Goal: Communication & Community: Answer question/provide support

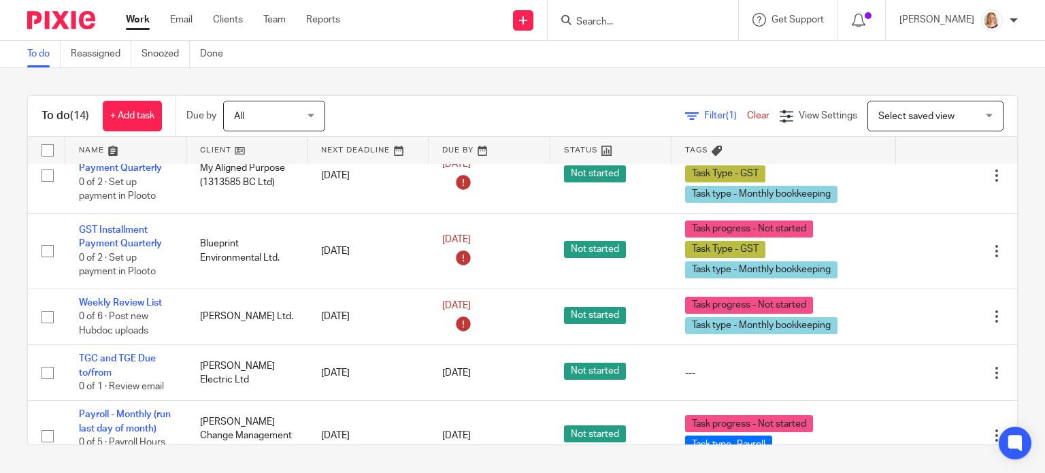
scroll to position [884, 0]
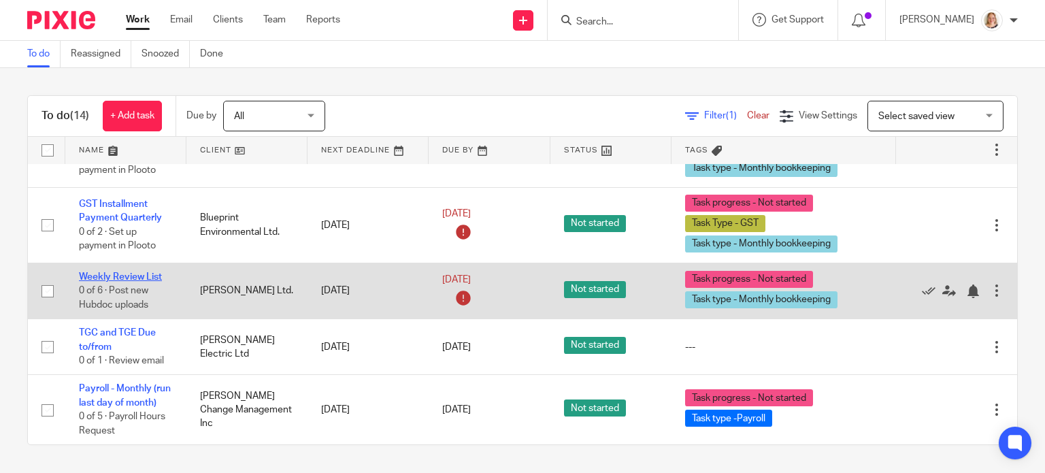
click at [127, 272] on link "Weekly Review List" at bounding box center [120, 277] width 83 height 10
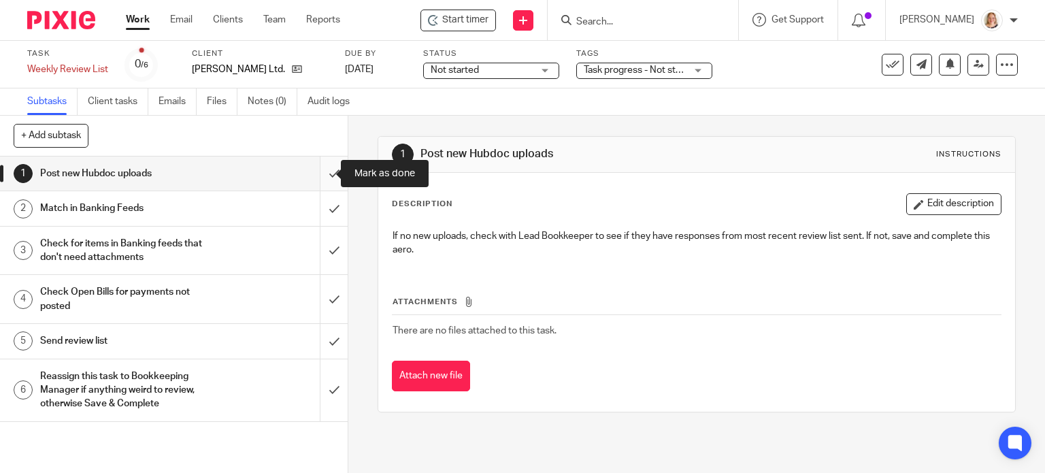
click at [318, 175] on input "submit" at bounding box center [174, 173] width 348 height 34
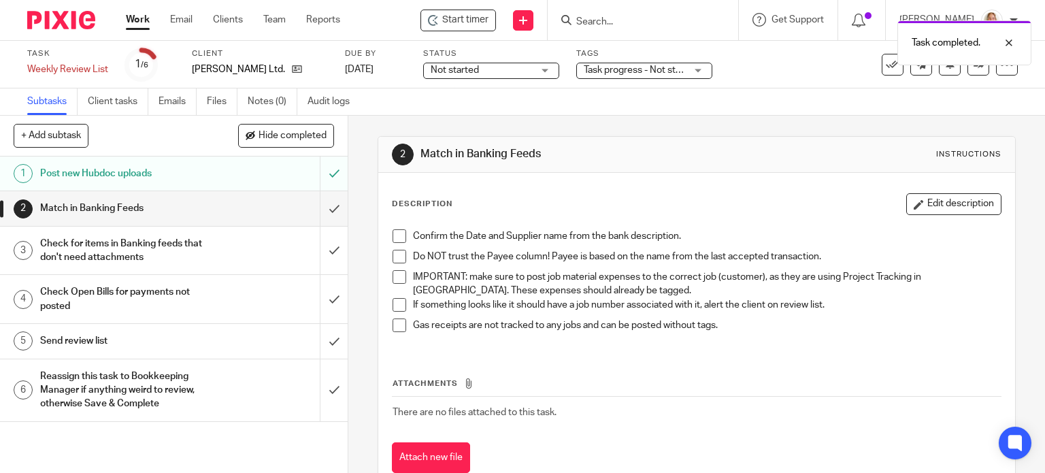
click at [393, 237] on span at bounding box center [400, 236] width 14 height 14
click at [399, 256] on span at bounding box center [400, 257] width 14 height 14
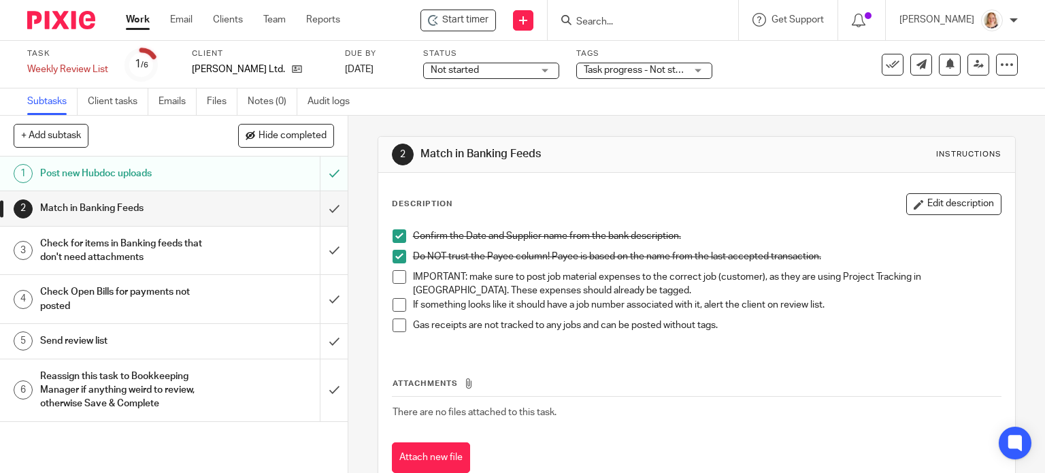
click at [400, 275] on span at bounding box center [400, 277] width 14 height 14
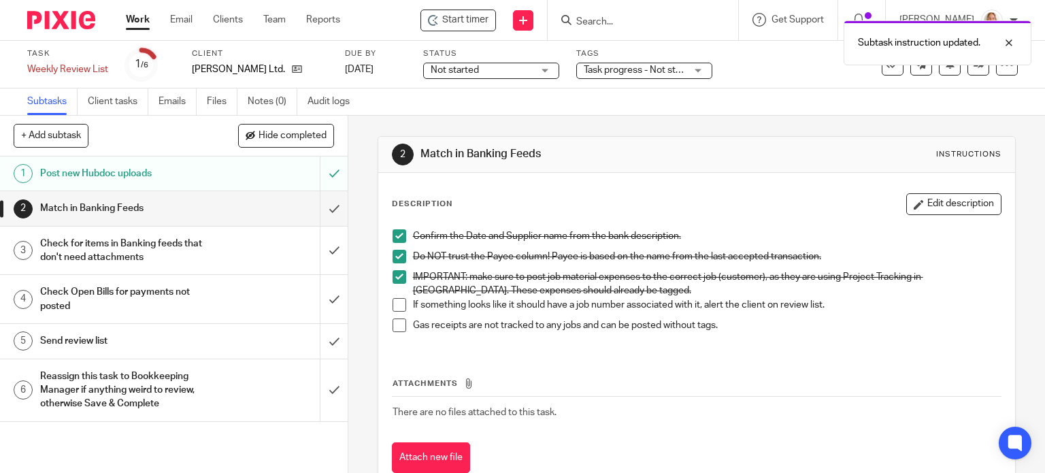
click at [396, 306] on span at bounding box center [400, 305] width 14 height 14
click at [395, 323] on span at bounding box center [400, 325] width 14 height 14
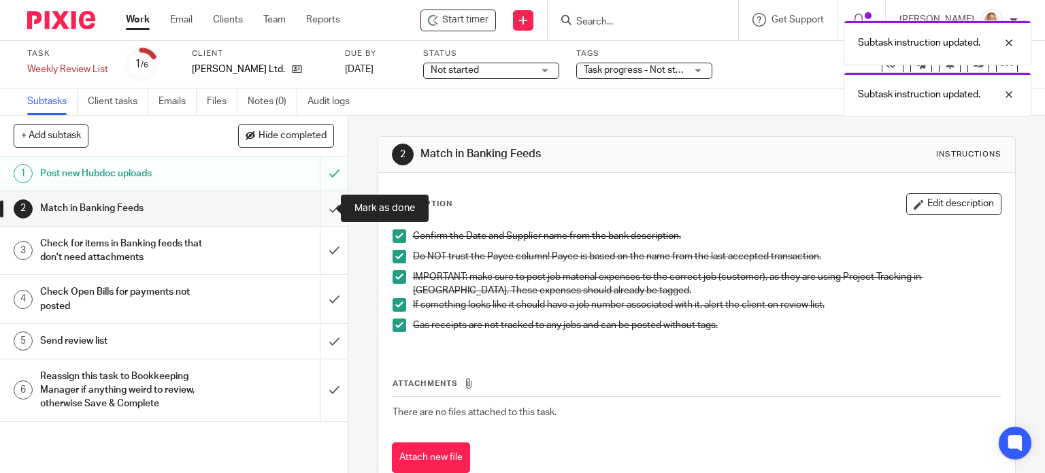
click at [320, 207] on input "submit" at bounding box center [174, 208] width 348 height 34
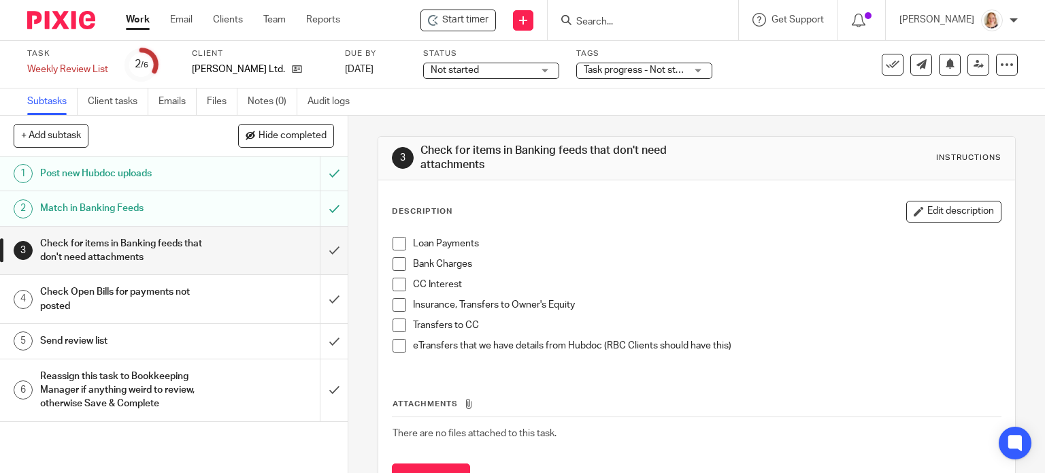
click at [192, 342] on h1 "Send review list" at bounding box center [129, 341] width 178 height 20
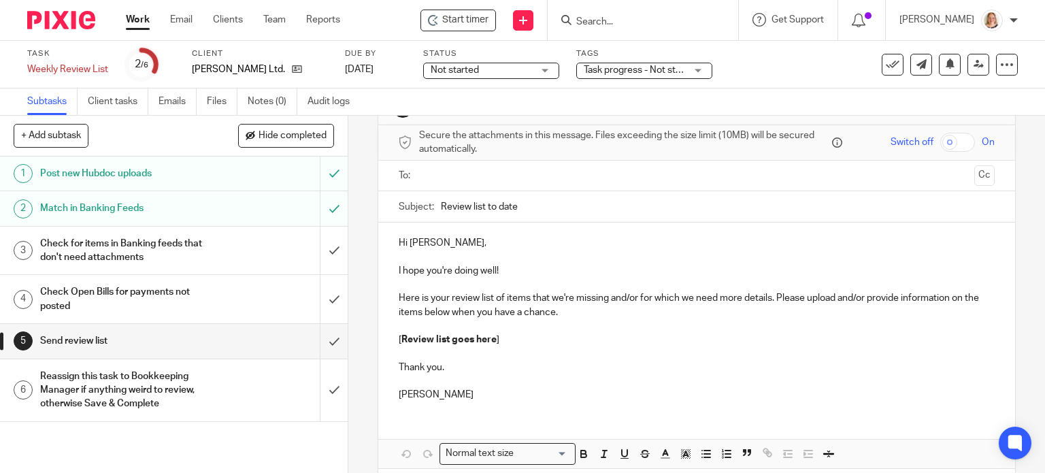
scroll to position [68, 0]
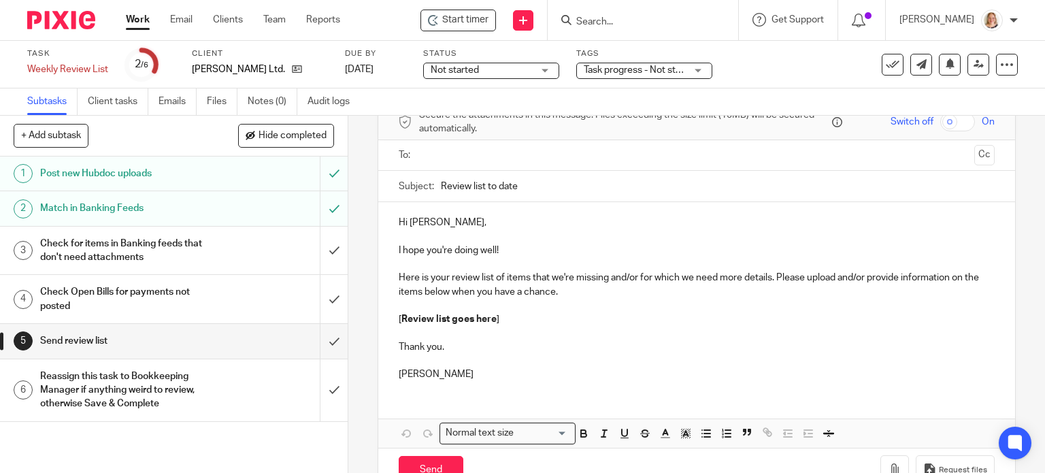
click at [430, 223] on p "Hi [PERSON_NAME]," at bounding box center [697, 223] width 597 height 14
drag, startPoint x: 493, startPoint y: 322, endPoint x: 395, endPoint y: 325, distance: 98.7
click at [399, 325] on p "[ Review list goes here ]" at bounding box center [697, 319] width 597 height 14
click at [415, 302] on p at bounding box center [697, 306] width 597 height 14
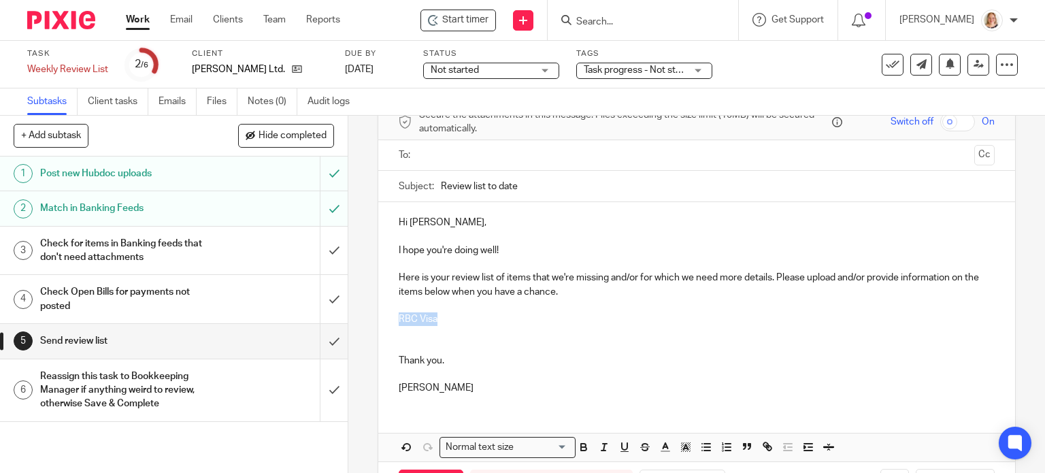
drag, startPoint x: 437, startPoint y: 320, endPoint x: 393, endPoint y: 323, distance: 44.3
click at [393, 323] on div "Hi [PERSON_NAME], I hope you're doing well! Here is your review list of items t…" at bounding box center [696, 303] width 637 height 203
click at [448, 316] on p "RBC Visa" at bounding box center [697, 319] width 597 height 14
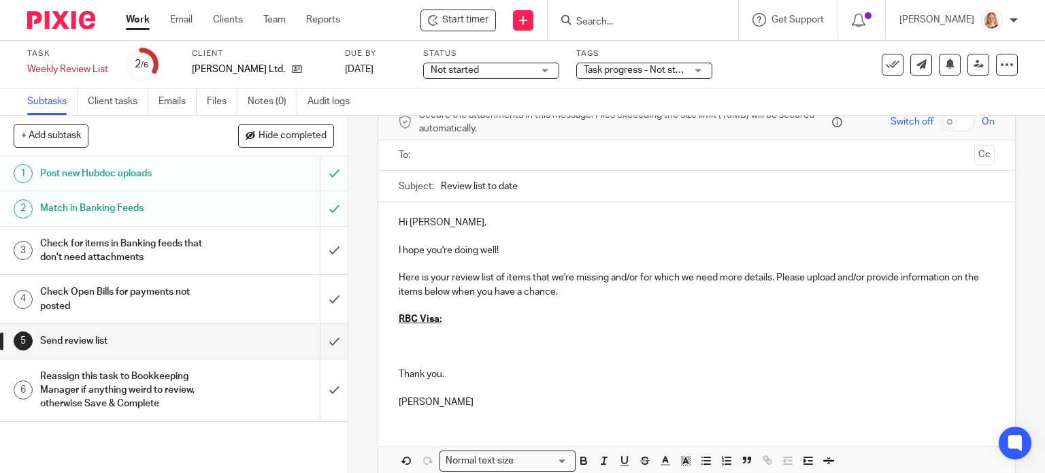
click at [403, 333] on p at bounding box center [697, 333] width 597 height 14
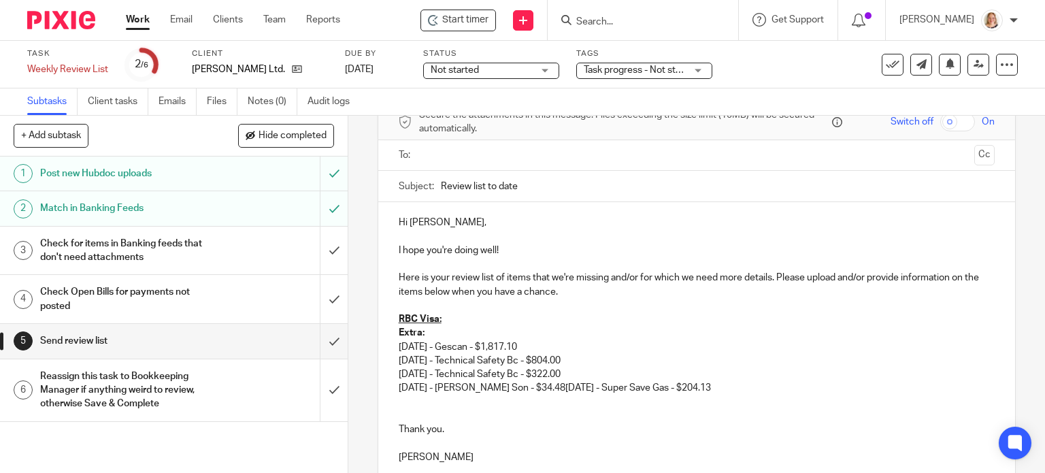
click at [418, 333] on strong "Extra:" at bounding box center [412, 333] width 26 height 10
click at [535, 398] on p at bounding box center [697, 402] width 597 height 14
click at [569, 386] on p "[PERSON_NAME]: [DATE] - Gescan - $1,817.10 [DATE] - Technical Safety Bc - $804.…" at bounding box center [697, 360] width 597 height 69
drag, startPoint x: 567, startPoint y: 386, endPoint x: 733, endPoint y: 386, distance: 166.0
click at [733, 386] on p "[PERSON_NAME]: [DATE] - Gescan - $1,817.10 [DATE] - Technical Safety Bc - $804.…" at bounding box center [697, 360] width 597 height 69
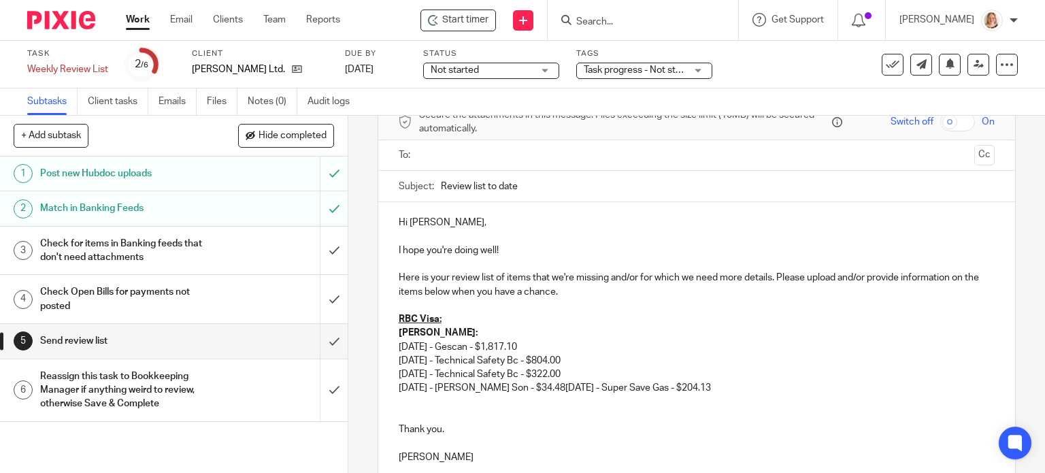
copy p "[DATE] - Super Save Gas - $204.13"
click at [518, 399] on p at bounding box center [697, 402] width 597 height 14
click at [569, 388] on p "[PERSON_NAME]: [DATE] - Gescan - $1,817.10 [DATE] - Technical Safety Bc - $804.…" at bounding box center [697, 360] width 597 height 69
drag, startPoint x: 567, startPoint y: 387, endPoint x: 733, endPoint y: 393, distance: 166.8
click at [733, 393] on p "[PERSON_NAME]: [DATE] - Gescan - $1,817.10 [DATE] - Technical Safety Bc - $804.…" at bounding box center [697, 360] width 597 height 69
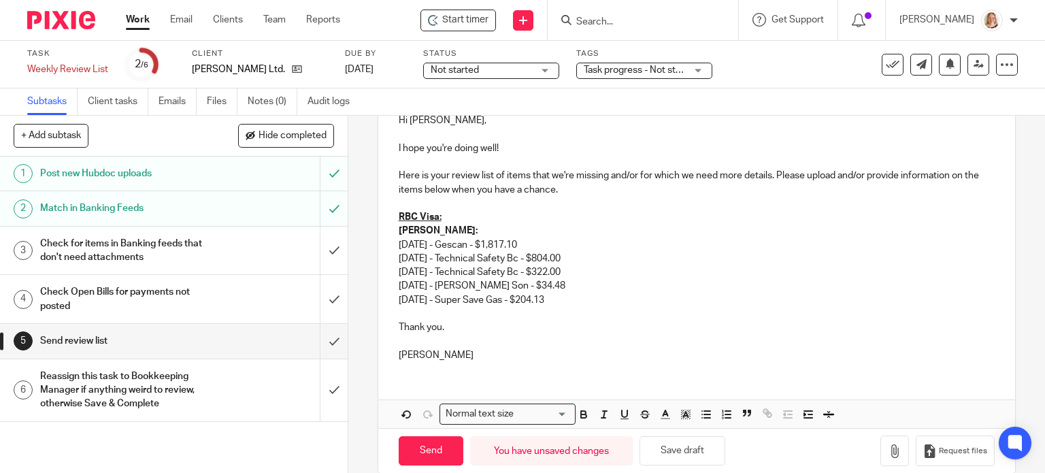
scroll to position [189, 0]
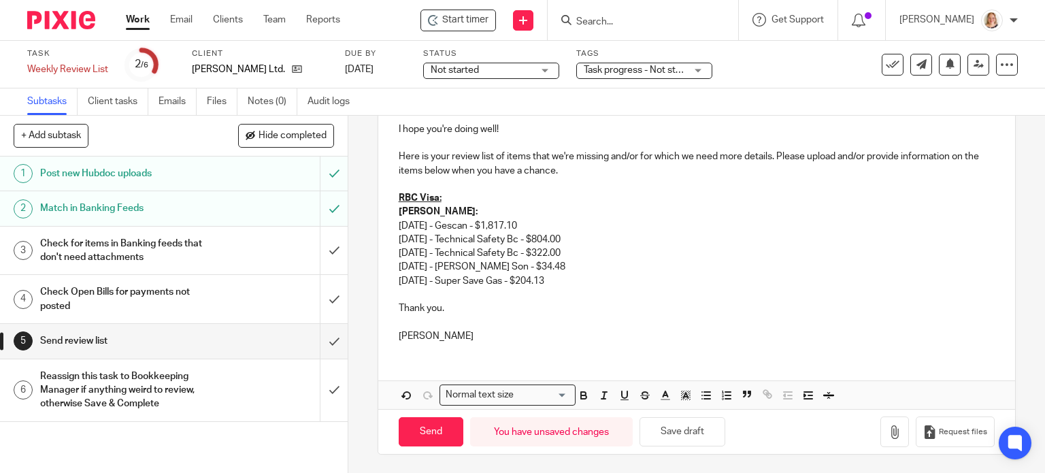
click at [588, 286] on p "[DATE] - Super Save Gas - $204.13" at bounding box center [697, 281] width 597 height 14
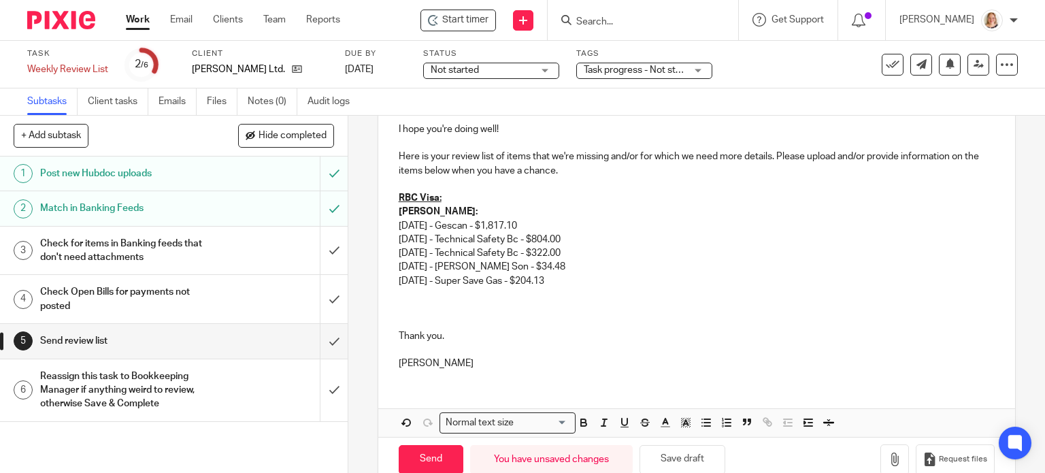
click at [410, 303] on p at bounding box center [697, 308] width 597 height 14
click at [424, 305] on p "[PERSON_NAME]: [DATE] - [GEOGRAPHIC_DATA] Supplies - $33.55" at bounding box center [697, 308] width 597 height 14
drag, startPoint x: 424, startPoint y: 305, endPoint x: 615, endPoint y: 310, distance: 191.2
click at [615, 310] on p "[PERSON_NAME]: [DATE] - [GEOGRAPHIC_DATA] Supplies - $33.55" at bounding box center [697, 308] width 597 height 14
copy p "[DATE] - [GEOGRAPHIC_DATA] Supplies - $33.55"
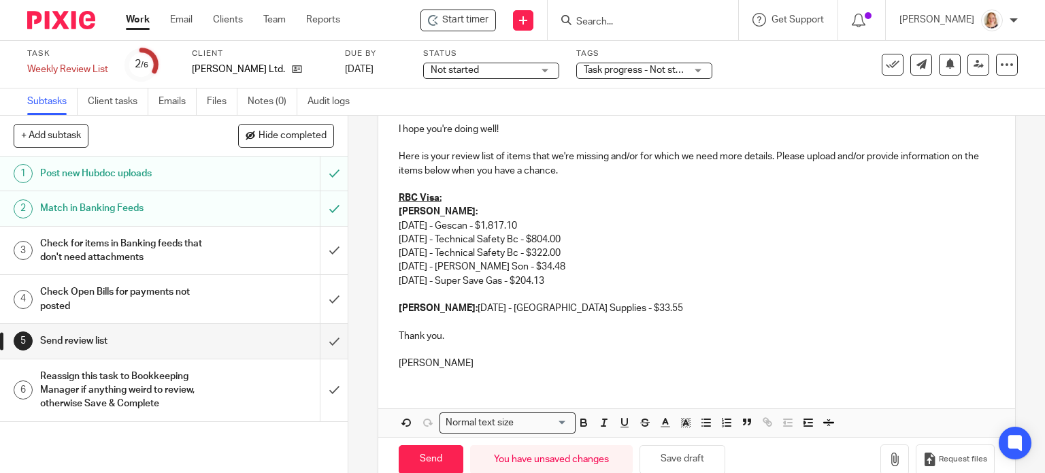
click at [405, 318] on p at bounding box center [697, 322] width 597 height 14
click at [427, 304] on p "[PERSON_NAME]: [DATE] - [GEOGRAPHIC_DATA] Supplies - $33.55" at bounding box center [697, 308] width 597 height 14
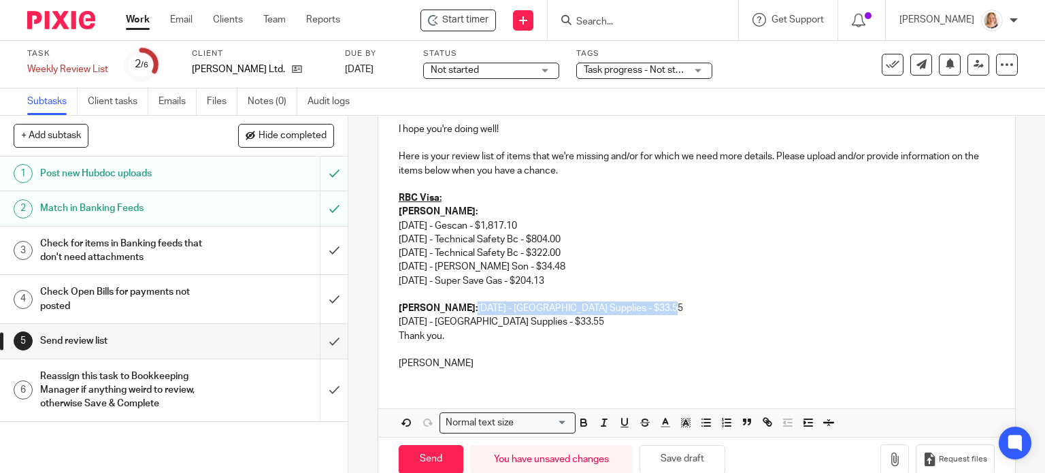
drag, startPoint x: 424, startPoint y: 306, endPoint x: 611, endPoint y: 303, distance: 187.1
click at [611, 303] on p "[PERSON_NAME]: [DATE] - [GEOGRAPHIC_DATA] Supplies - $33.55" at bounding box center [697, 308] width 597 height 14
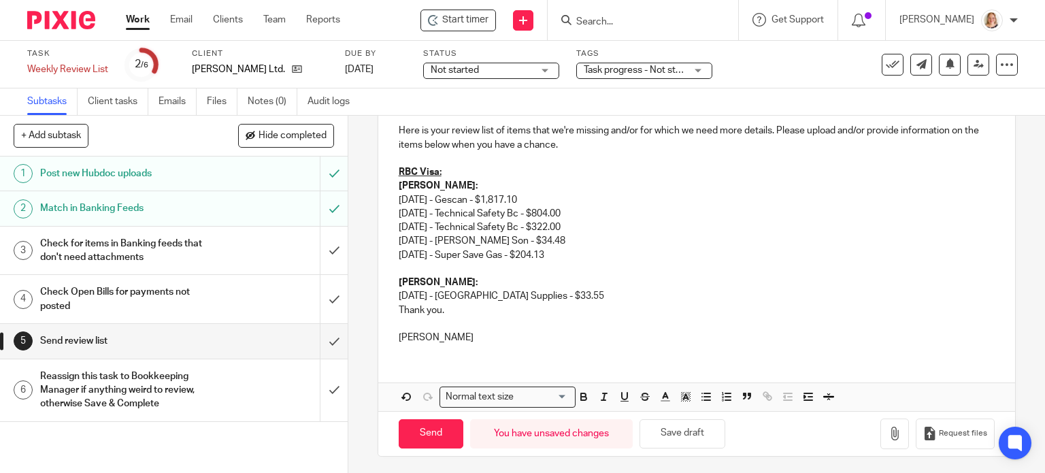
scroll to position [216, 0]
click at [595, 290] on p "[DATE] - [GEOGRAPHIC_DATA] Supplies - $33.55" at bounding box center [697, 295] width 597 height 14
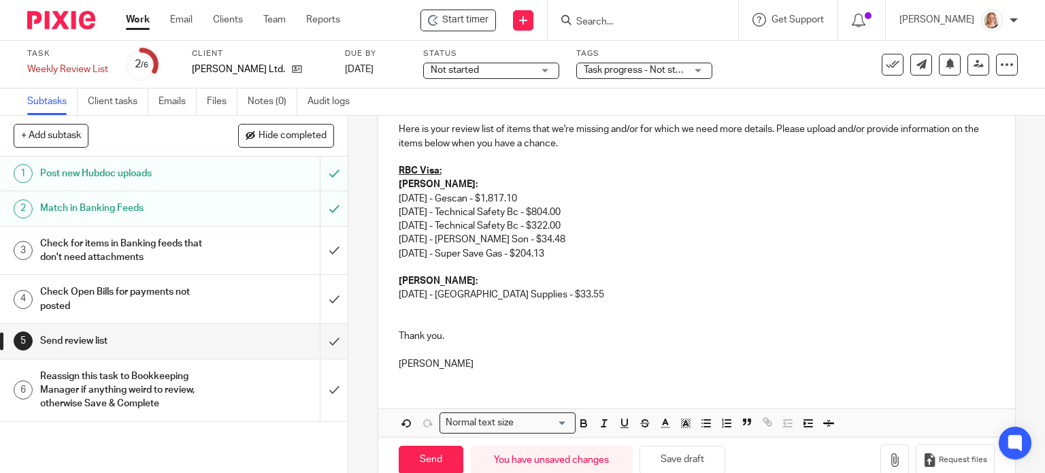
click at [403, 316] on p at bounding box center [697, 323] width 597 height 14
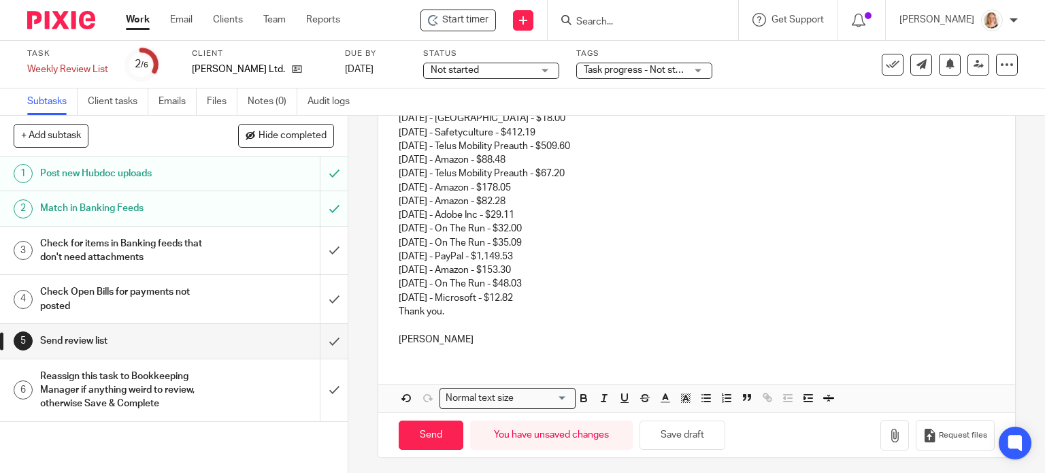
scroll to position [437, 0]
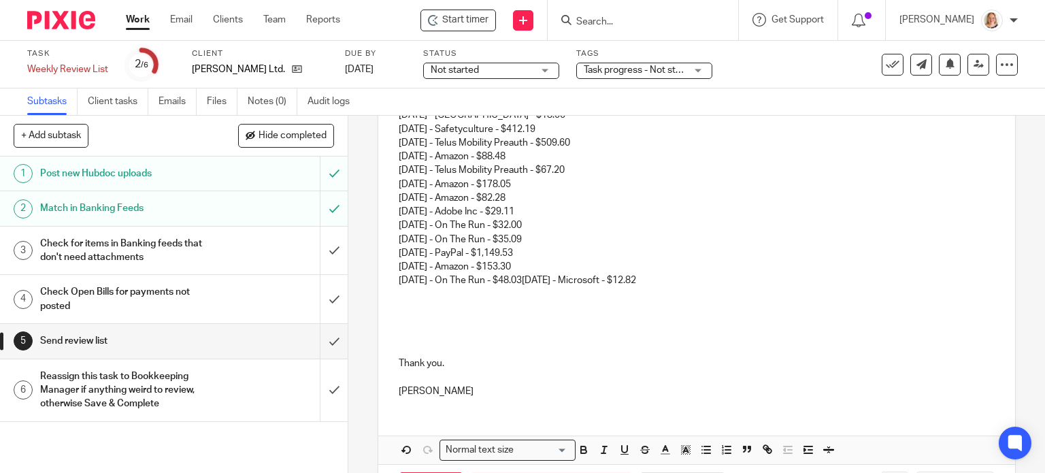
drag, startPoint x: 542, startPoint y: 280, endPoint x: 678, endPoint y: 285, distance: 135.5
click at [678, 285] on p "[PERSON_NAME]: [DATE] - [GEOGRAPHIC_DATA] - $18.00 [DATE] - Safetyculture - $41…" at bounding box center [697, 191] width 597 height 193
copy p "[DATE] - Microsoft - $12.82"
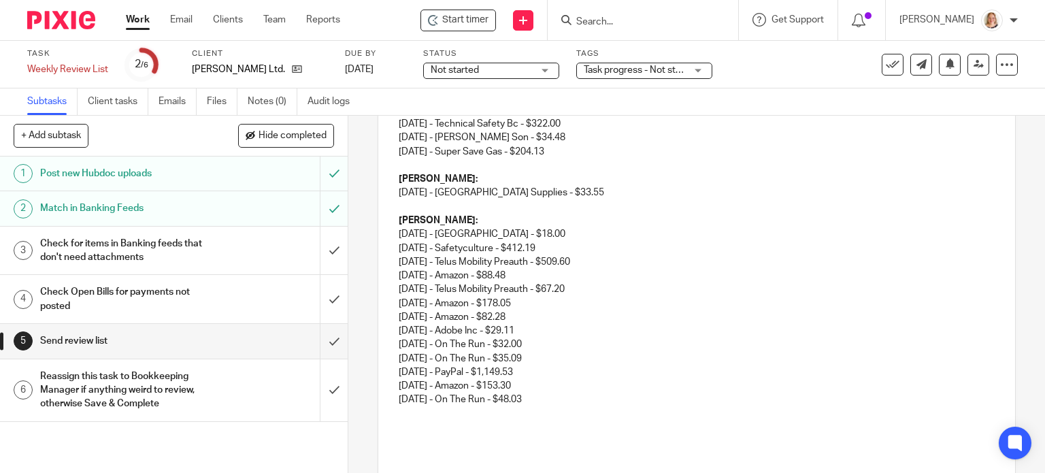
click at [403, 407] on p at bounding box center [697, 414] width 597 height 14
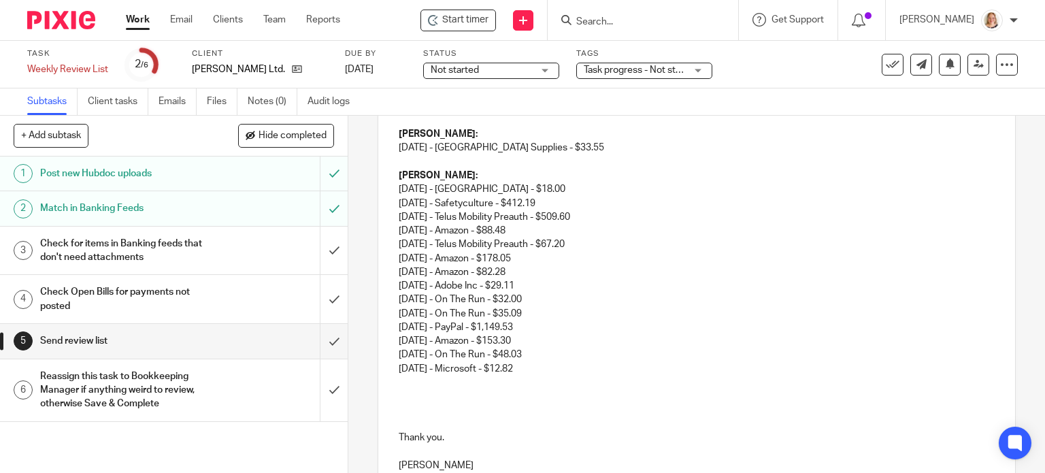
scroll to position [386, 0]
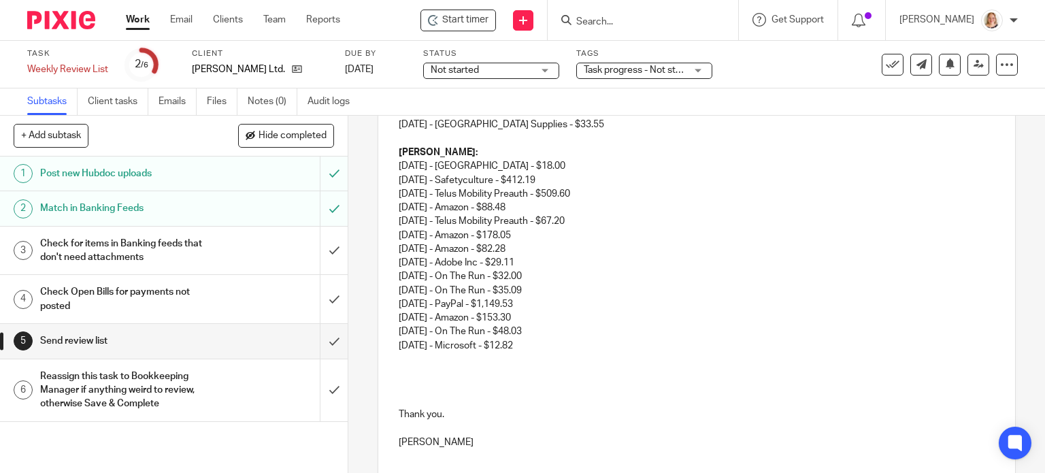
click at [533, 350] on p "[DATE] - Microsoft - $12.82" at bounding box center [697, 346] width 597 height 14
click at [403, 361] on p at bounding box center [697, 359] width 597 height 14
click at [401, 369] on p at bounding box center [697, 373] width 597 height 14
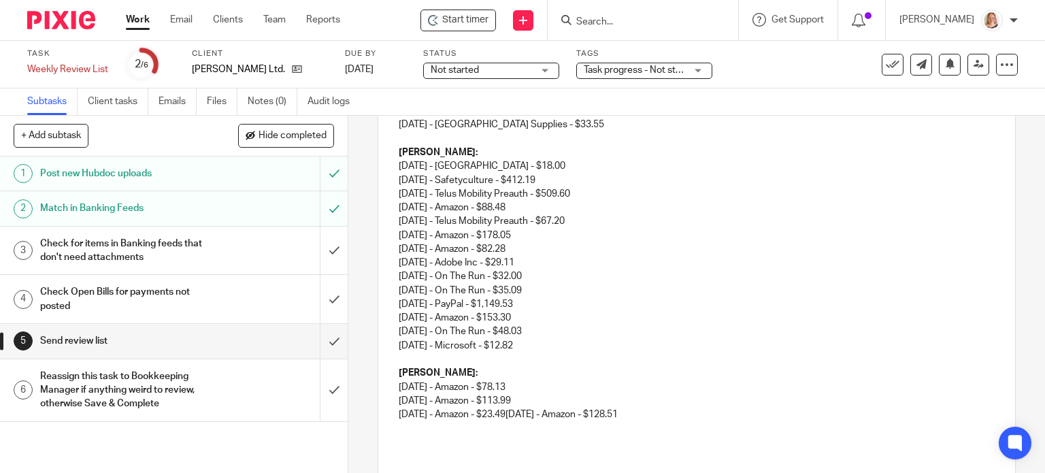
click at [531, 413] on p "[PERSON_NAME]: [DATE] - Amazon - $78.13 [DATE] - Amazon - $113.99 [DATE] - Amaz…" at bounding box center [697, 393] width 597 height 55
drag, startPoint x: 528, startPoint y: 413, endPoint x: 646, endPoint y: 424, distance: 118.9
click at [646, 424] on div "Hi [PERSON_NAME], I hope you're doing well! Here is your review list of items t…" at bounding box center [696, 206] width 637 height 644
copy p "[DATE] - Amazon - $128.51"
click at [482, 425] on p at bounding box center [697, 428] width 597 height 14
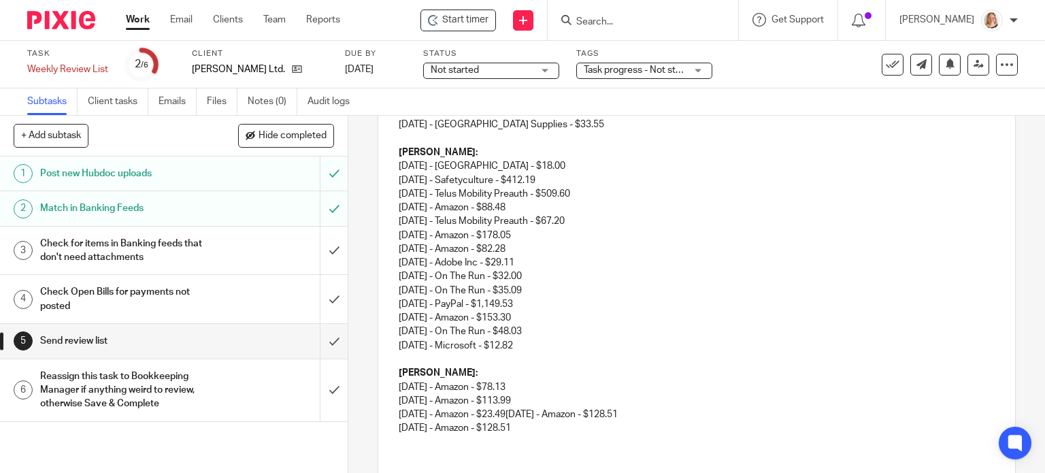
click at [531, 415] on p "[PERSON_NAME]: [DATE] - Amazon - $78.13 [DATE] - Amazon - $113.99 [DATE] - Amaz…" at bounding box center [697, 393] width 597 height 55
click at [527, 412] on p "[PERSON_NAME]: [DATE] - Amazon - $78.13 [DATE] - Amazon - $113.99 [DATE] - Amaz…" at bounding box center [697, 393] width 597 height 55
drag, startPoint x: 527, startPoint y: 412, endPoint x: 563, endPoint y: 413, distance: 36.1
click at [563, 413] on p "[PERSON_NAME]: [DATE] - Amazon - $78.13 [DATE] - Amazon - $113.99 [DATE] - Amaz…" at bounding box center [697, 393] width 597 height 55
click at [563, 412] on p "[PERSON_NAME]: [DATE] - Amazon - $78.13 [DATE] - Amazon - $113.99 [DATE] - Amaz…" at bounding box center [697, 393] width 597 height 55
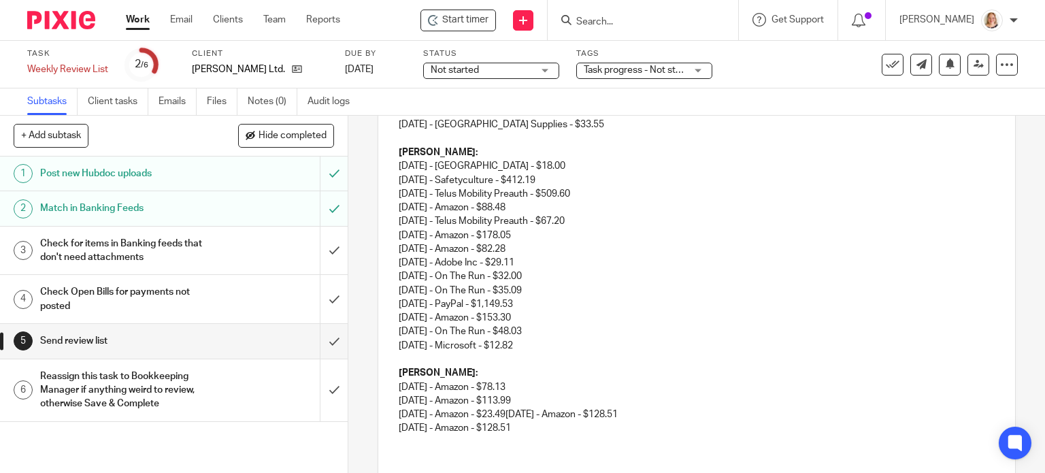
click at [531, 413] on p "[PERSON_NAME]: [DATE] - Amazon - $78.13 [DATE] - Amazon - $113.99 [DATE] - Amaz…" at bounding box center [697, 393] width 597 height 55
click at [528, 412] on p "[PERSON_NAME]: [DATE] - Amazon - $78.13 [DATE] - Amazon - $113.99 [DATE] - Amaz…" at bounding box center [697, 393] width 597 height 55
click at [533, 413] on p "[PERSON_NAME]: [DATE] - Amazon - $78.13 [DATE] - Amazon - $113.99 [DATE] - Amaz…" at bounding box center [697, 393] width 597 height 55
click at [529, 412] on p "[PERSON_NAME]: [DATE] - Amazon - $78.13 [DATE] - Amazon - $113.99 [DATE] - Amaz…" at bounding box center [697, 393] width 597 height 55
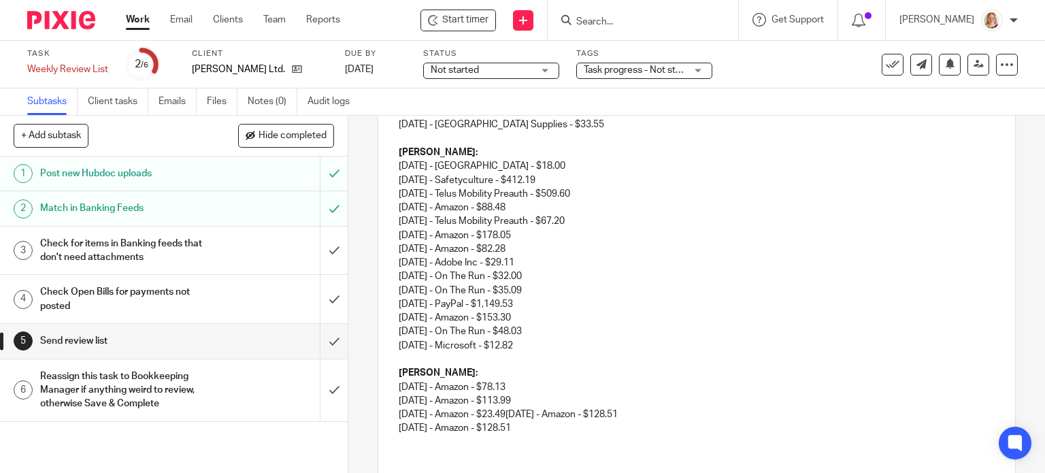
click at [528, 412] on p "[PERSON_NAME]: [DATE] - Amazon - $78.13 [DATE] - Amazon - $113.99 [DATE] - Amaz…" at bounding box center [697, 393] width 597 height 55
drag, startPoint x: 528, startPoint y: 412, endPoint x: 546, endPoint y: 412, distance: 18.4
click at [546, 412] on p "[PERSON_NAME]: [DATE] - Amazon - $78.13 [DATE] - Amazon - $113.99 [DATE] - Amaz…" at bounding box center [697, 393] width 597 height 55
click at [601, 410] on p "[PERSON_NAME]: [DATE] - Amazon - $78.13 [DATE] - Amazon - $113.99 [DATE] - Amaz…" at bounding box center [697, 393] width 597 height 55
drag, startPoint x: 674, startPoint y: 417, endPoint x: 528, endPoint y: 412, distance: 146.4
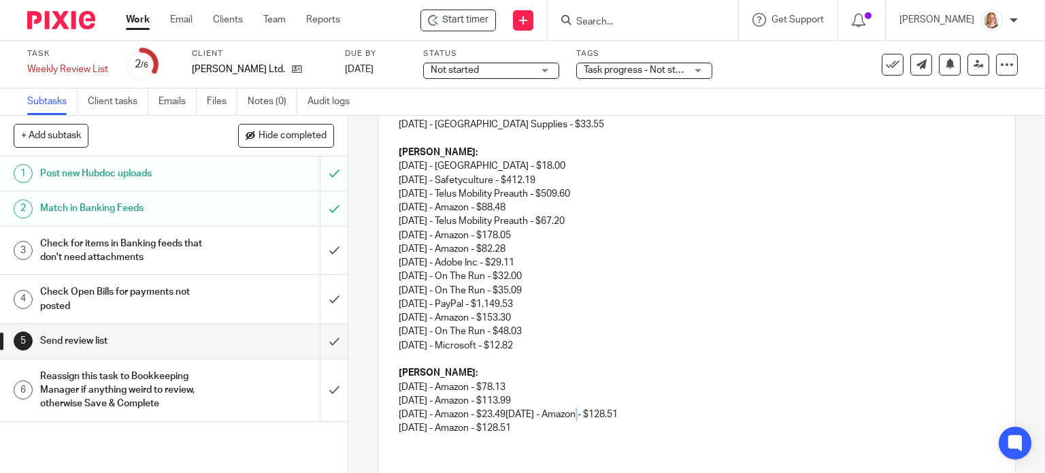
click at [528, 412] on p "[PERSON_NAME]: [DATE] - Amazon - $78.13 [DATE] - Amazon - $113.99 [DATE] - Amaz…" at bounding box center [697, 393] width 597 height 55
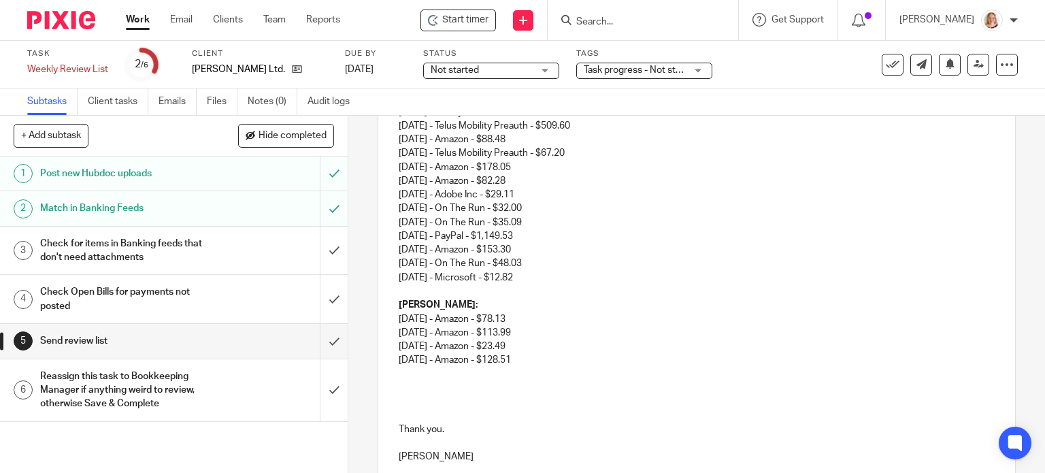
scroll to position [471, 0]
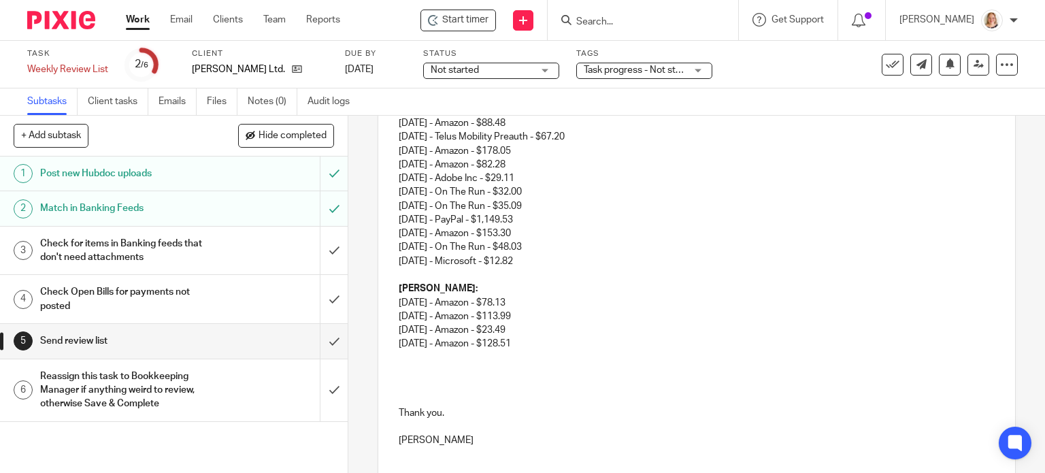
click at [545, 344] on p "[DATE] - Amazon - $128.51" at bounding box center [697, 344] width 597 height 14
click at [407, 367] on p at bounding box center [697, 372] width 597 height 14
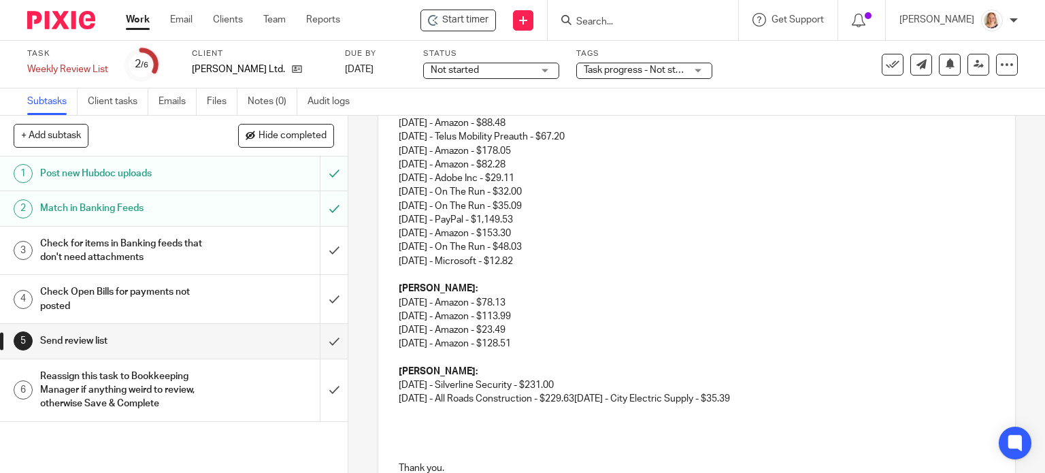
drag, startPoint x: 597, startPoint y: 399, endPoint x: 786, endPoint y: 400, distance: 189.8
click at [786, 400] on p "[PERSON_NAME]: [DATE] - Silverline Security - $231.00 [DATE] - All Roads Constr…" at bounding box center [697, 385] width 597 height 41
copy p "[DATE] - City Electric Supply - $35.39"
click at [465, 411] on p at bounding box center [697, 413] width 597 height 14
drag, startPoint x: 596, startPoint y: 397, endPoint x: 775, endPoint y: 397, distance: 178.9
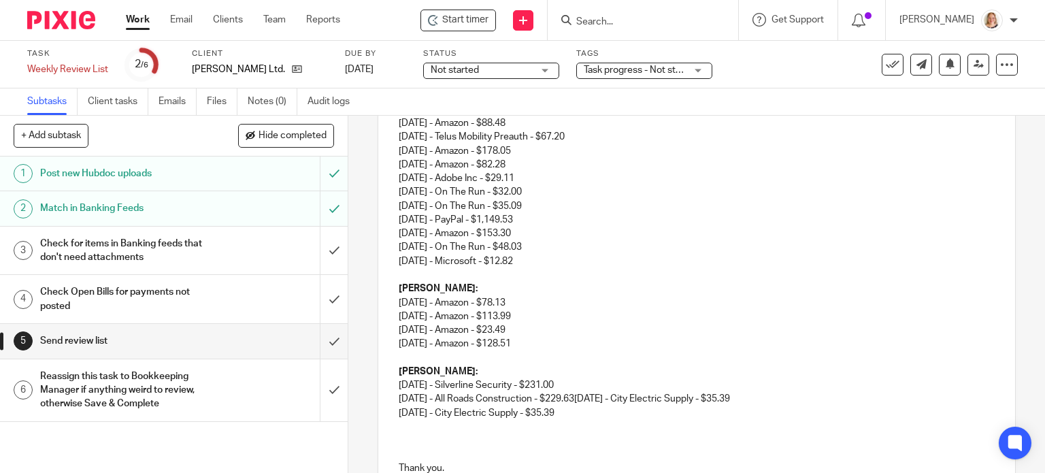
click at [775, 397] on p "[PERSON_NAME]: [DATE] - Silverline Security - $231.00 [DATE] - All Roads Constr…" at bounding box center [697, 385] width 597 height 41
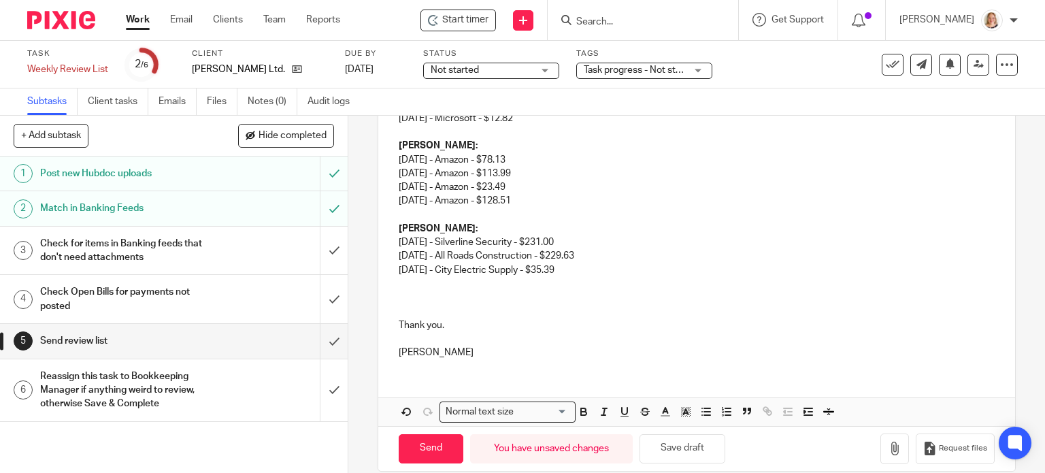
scroll to position [624, 0]
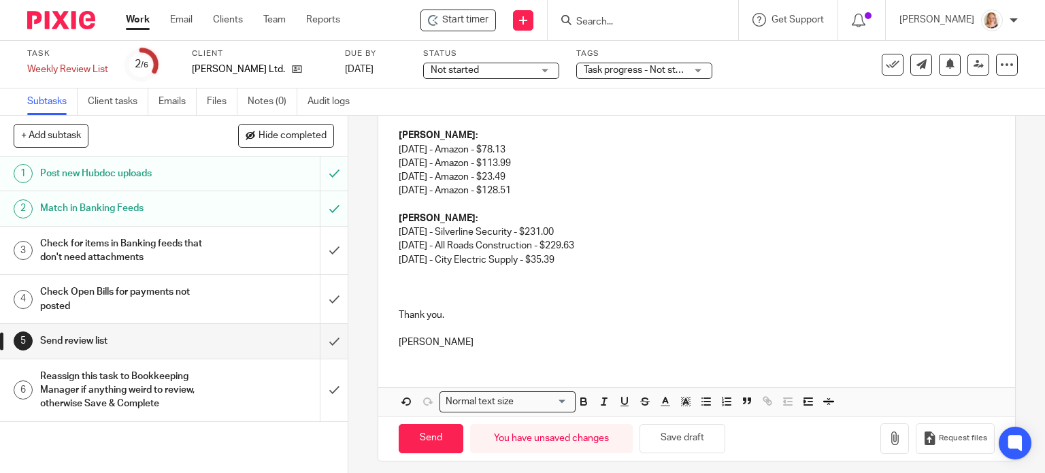
click at [593, 260] on p "[DATE] - City Electric Supply - $35.39" at bounding box center [697, 260] width 597 height 14
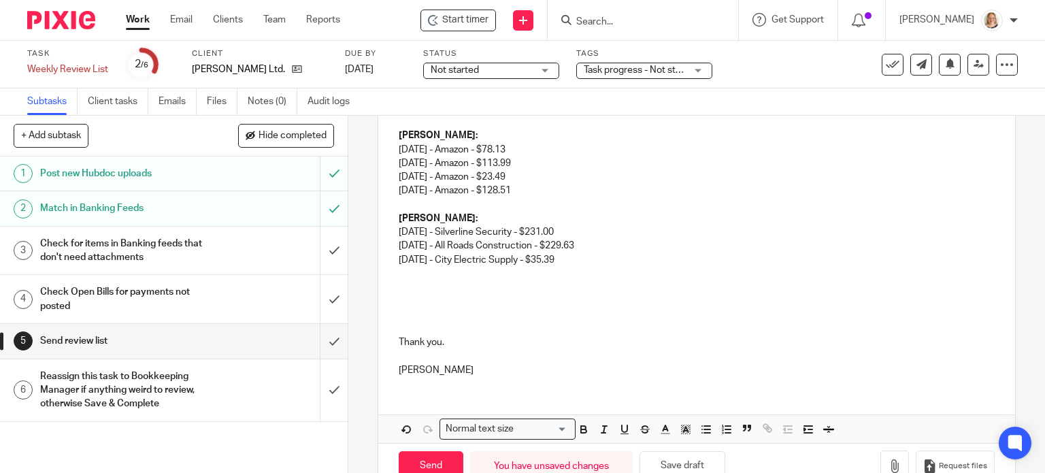
click at [400, 278] on div "Hi [PERSON_NAME], I hope you're doing well! Here is your review list of items t…" at bounding box center [696, 16] width 637 height 741
click at [410, 291] on p at bounding box center [697, 287] width 597 height 14
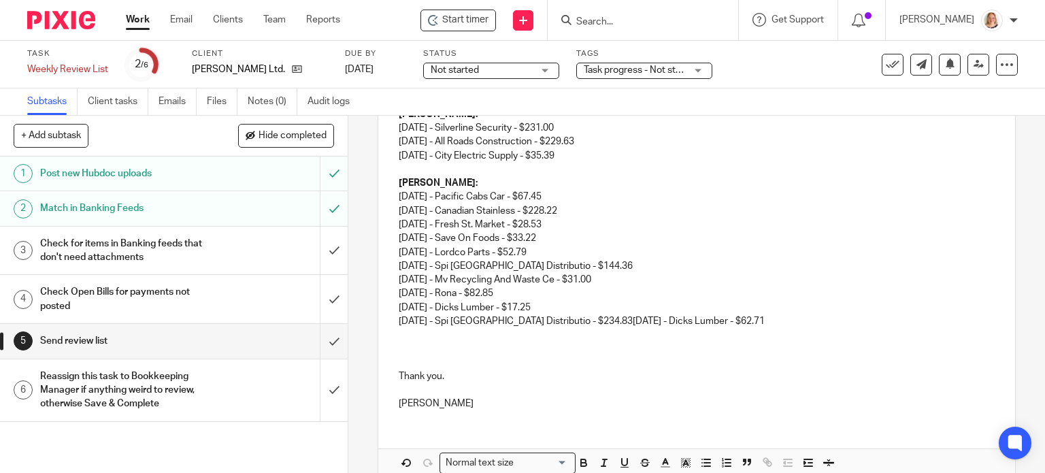
scroll to position [760, 0]
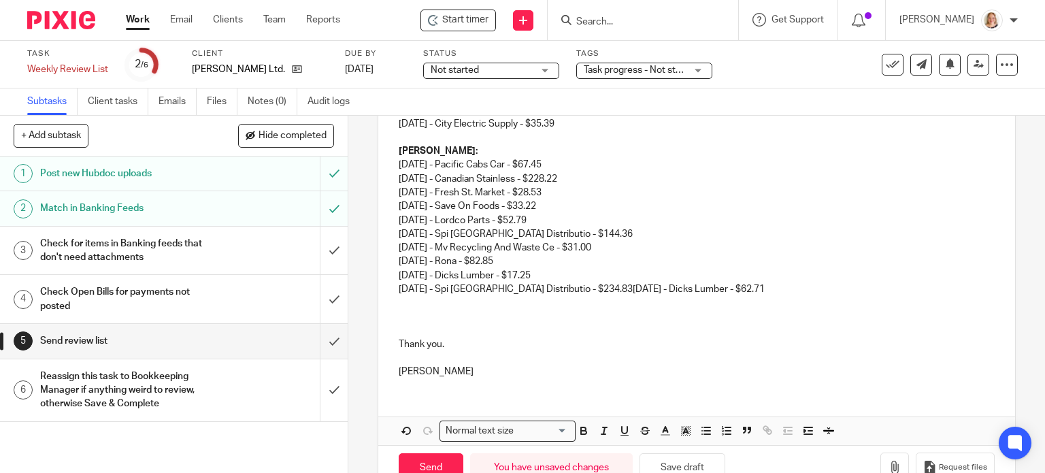
click at [596, 287] on p "[PERSON_NAME]: [DATE] - Pacific Cabs Car - $67.45 [DATE] - Canadian Stainless -…" at bounding box center [697, 220] width 597 height 152
drag, startPoint x: 593, startPoint y: 287, endPoint x: 756, endPoint y: 291, distance: 163.3
click at [756, 291] on p "[PERSON_NAME]: [DATE] - Pacific Cabs Car - $67.45 [DATE] - Canadian Stainless -…" at bounding box center [697, 220] width 597 height 152
copy p "[DATE] - Dicks Lumber - $62.71"
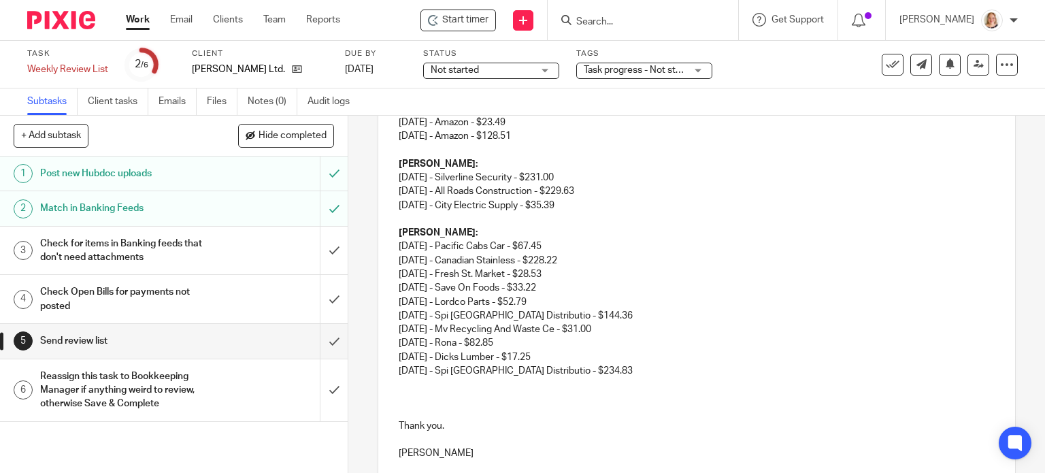
scroll to position [709, 0]
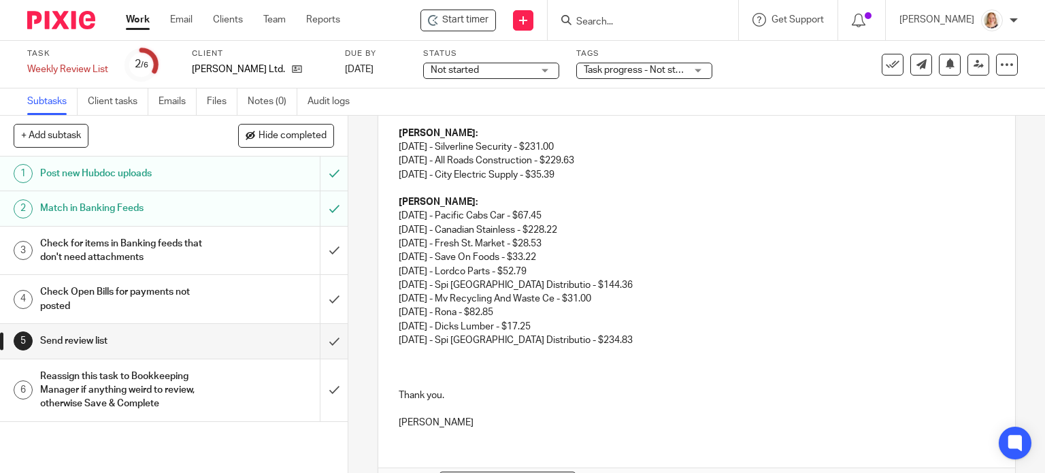
click at [420, 351] on p at bounding box center [697, 354] width 597 height 14
click at [467, 361] on p at bounding box center [697, 368] width 597 height 14
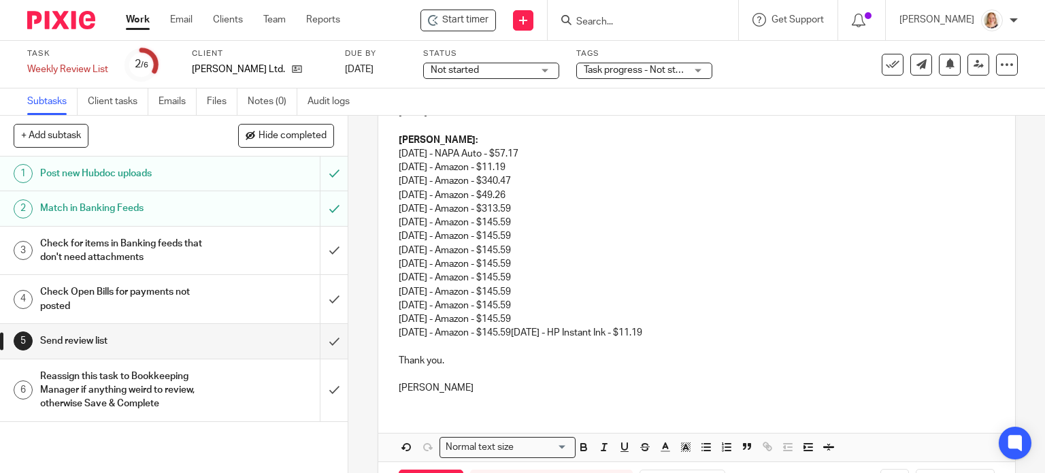
scroll to position [953, 0]
drag, startPoint x: 533, startPoint y: 327, endPoint x: 702, endPoint y: 331, distance: 168.7
click at [702, 331] on p "[PERSON_NAME]: [DATE] - NAPA Auto - $57.17 [DATE] - Amazon - $11.19 [DATE] - Am…" at bounding box center [697, 234] width 597 height 207
copy p "[DATE] - HP Instant Ink - $11.19"
click at [416, 339] on p at bounding box center [697, 344] width 597 height 14
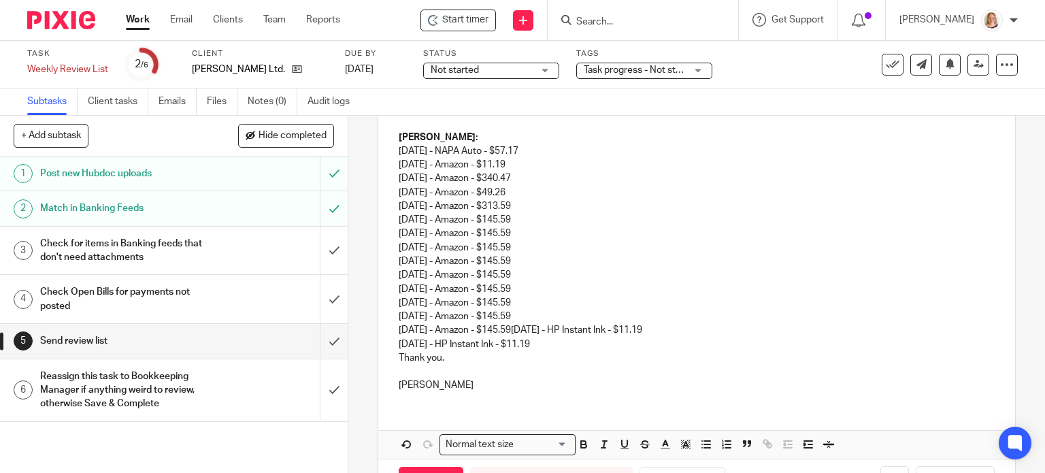
click at [539, 328] on p "[PERSON_NAME]: [DATE] - NAPA Auto - $57.17 [DATE] - Amazon - $11.19 [DATE] - Am…" at bounding box center [697, 234] width 597 height 207
drag, startPoint x: 533, startPoint y: 331, endPoint x: 691, endPoint y: 331, distance: 157.8
click at [691, 331] on p "[PERSON_NAME]: [DATE] - NAPA Auto - $57.17 [DATE] - Amazon - $11.19 [DATE] - Am…" at bounding box center [697, 234] width 597 height 207
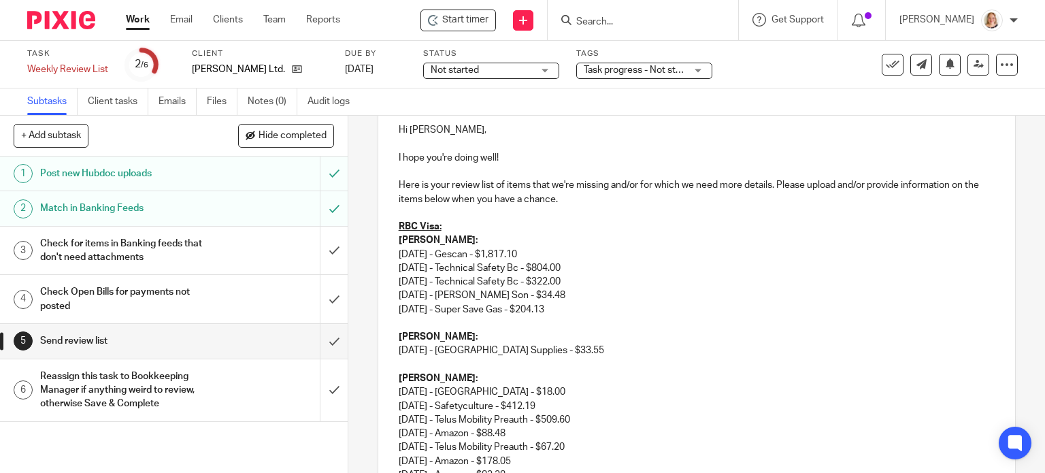
scroll to position [154, 0]
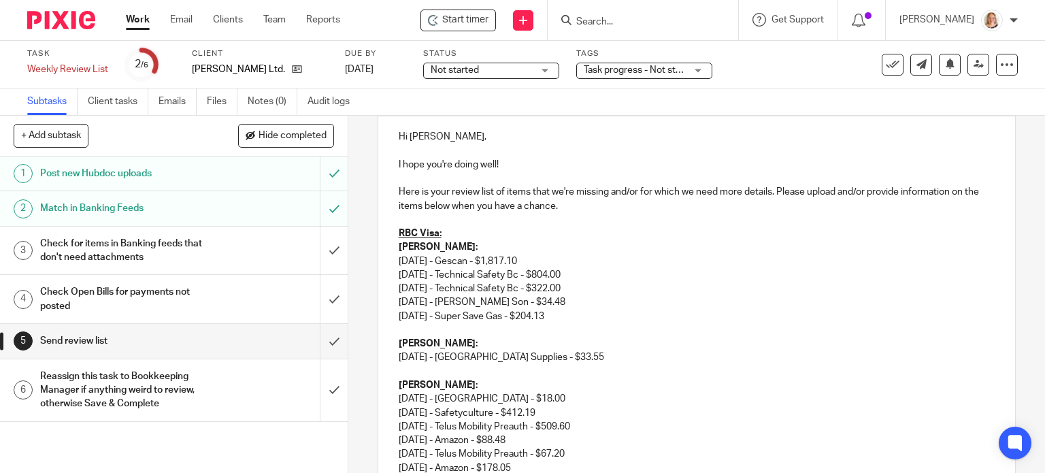
click at [442, 247] on p "[PERSON_NAME]: [DATE] - Gescan - $1,817.10 [DATE] - Technical Safety Bc - $804.…" at bounding box center [697, 274] width 597 height 69
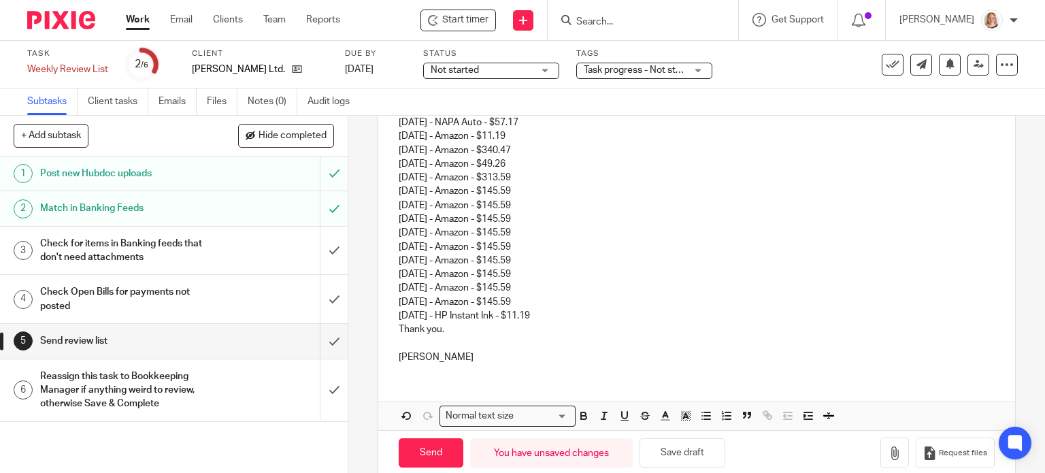
scroll to position [1002, 0]
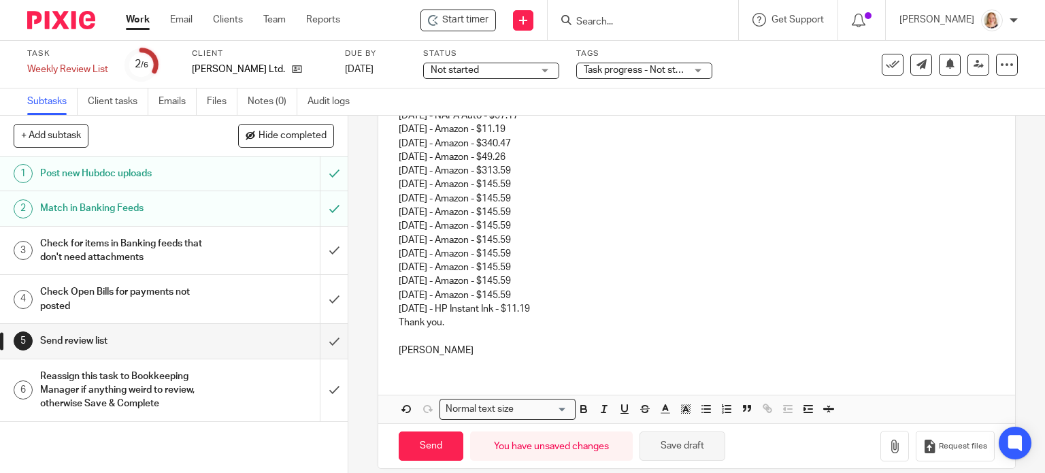
click at [656, 434] on button "Save draft" at bounding box center [682, 445] width 86 height 29
click at [691, 431] on button "Save draft" at bounding box center [682, 445] width 86 height 29
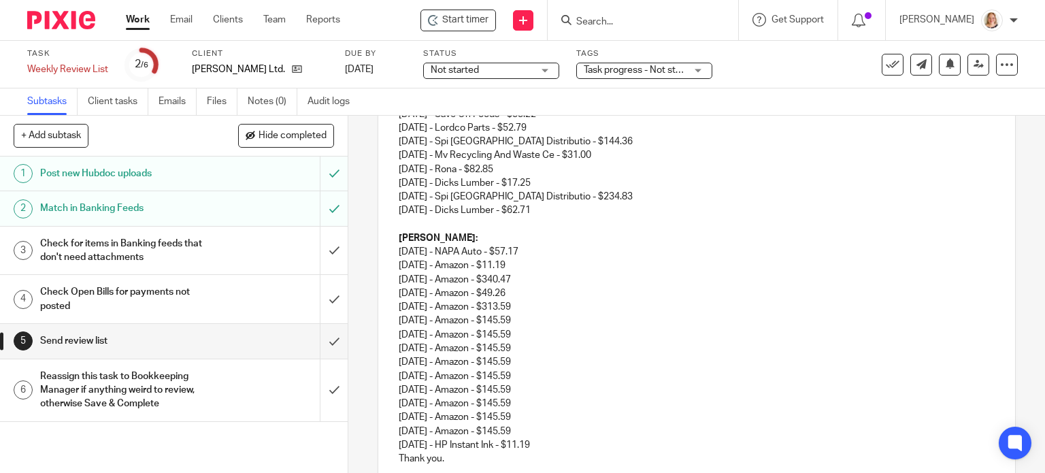
scroll to position [798, 0]
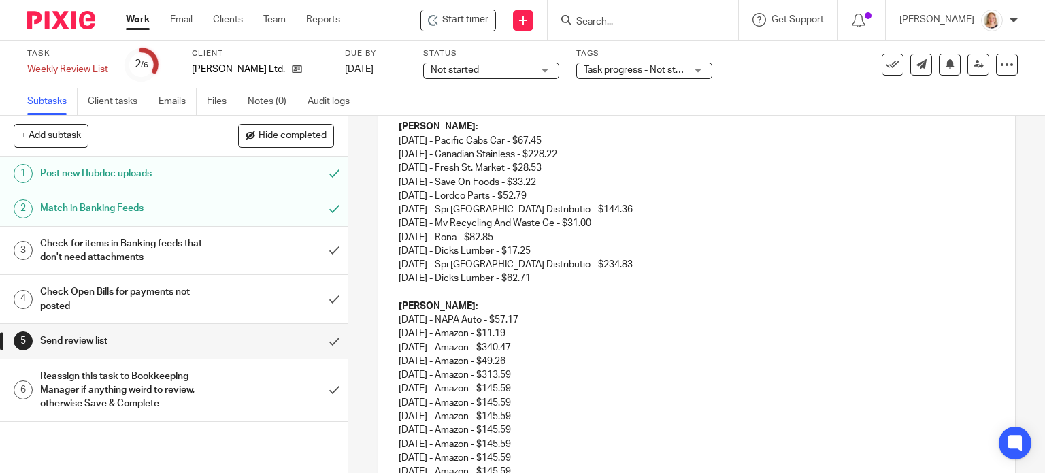
click at [512, 222] on p "[PERSON_NAME]: [DATE] - Pacific Cabs Car - $67.45 [DATE] - Canadian Stainless -…" at bounding box center [697, 196] width 597 height 152
drag, startPoint x: 512, startPoint y: 222, endPoint x: 397, endPoint y: 224, distance: 115.0
click at [399, 224] on p "[PERSON_NAME]: [DATE] - Pacific Cabs Car - $67.45 [DATE] - Canadian Stainless -…" at bounding box center [697, 196] width 597 height 152
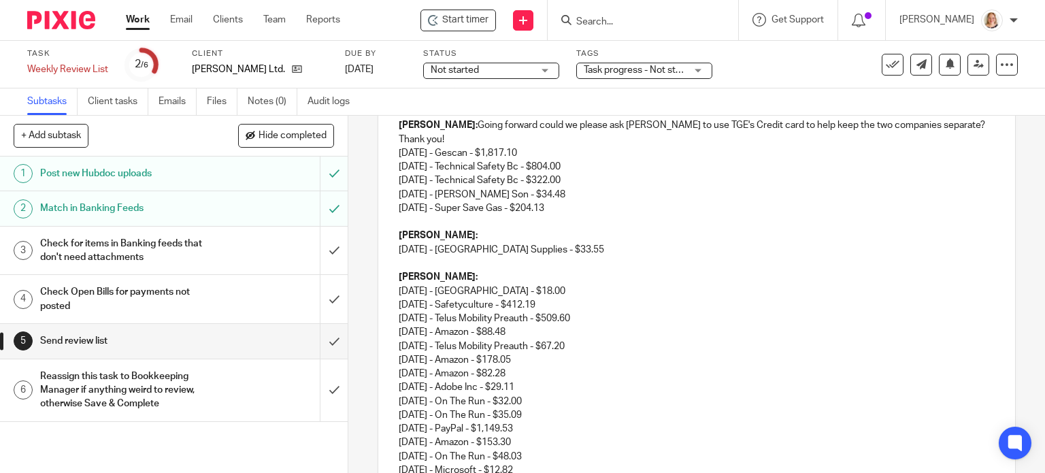
scroll to position [186, 0]
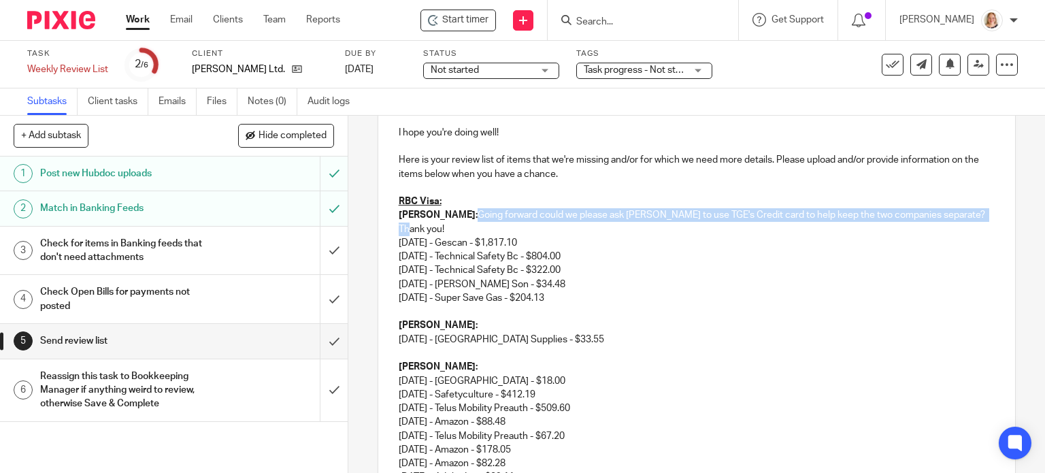
drag, startPoint x: 429, startPoint y: 213, endPoint x: 950, endPoint y: 207, distance: 520.5
click at [950, 208] on p "[PERSON_NAME]: Going forward could we please ask [PERSON_NAME] to use TGE's Cre…" at bounding box center [697, 249] width 597 height 83
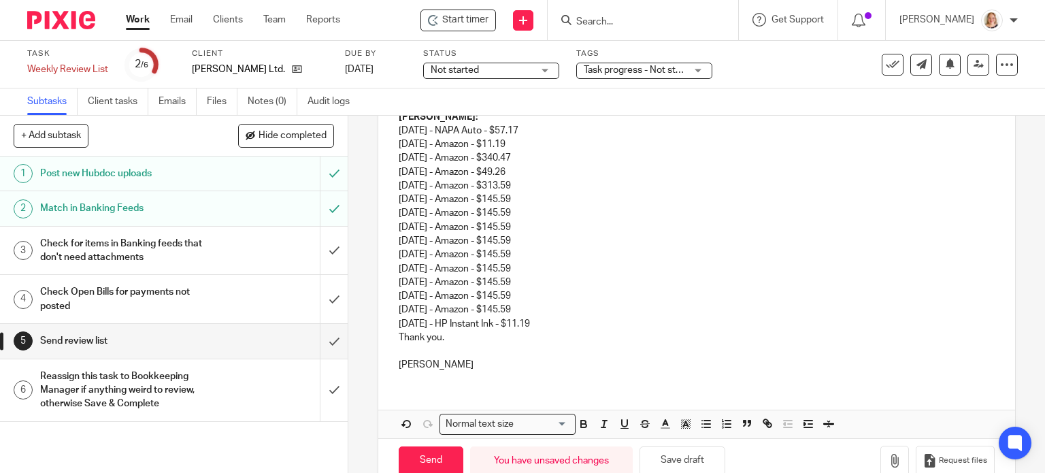
scroll to position [988, 0]
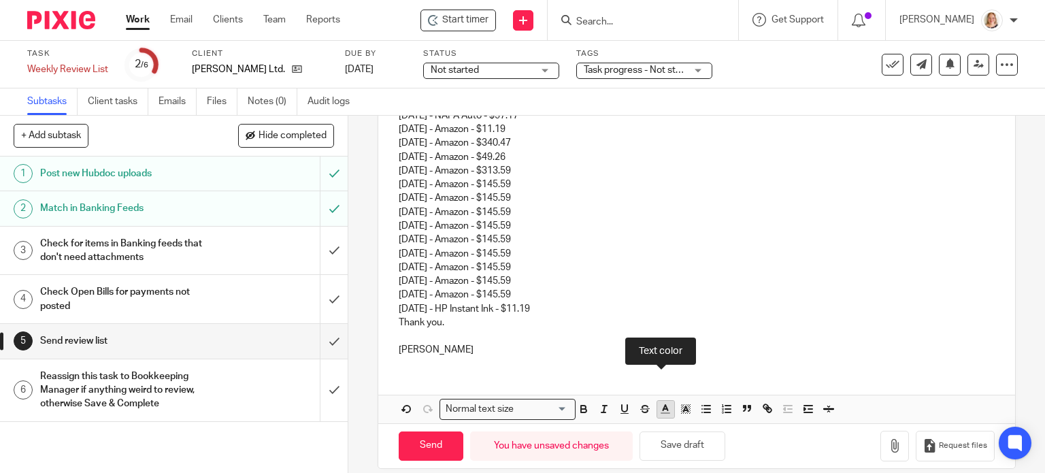
click at [664, 409] on line "button" at bounding box center [665, 409] width 3 height 0
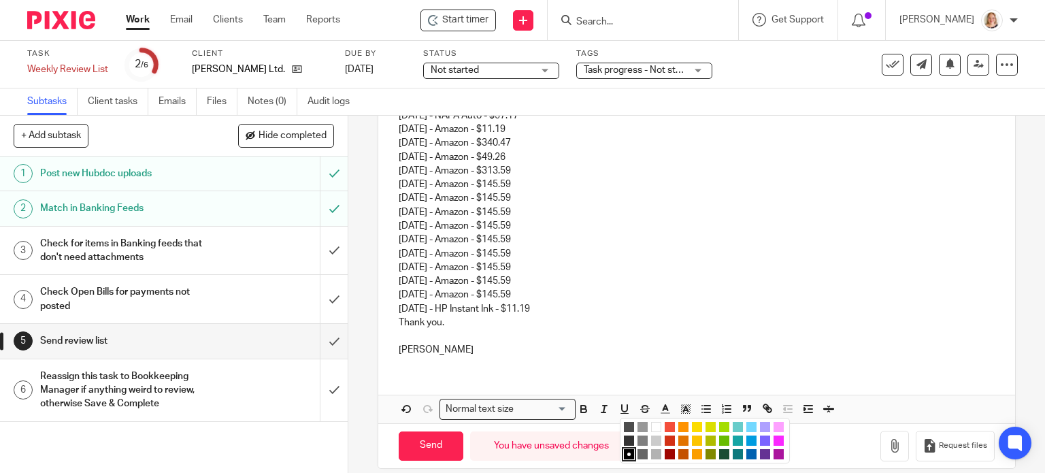
click at [719, 435] on li "color:#68BC00" at bounding box center [724, 440] width 10 height 10
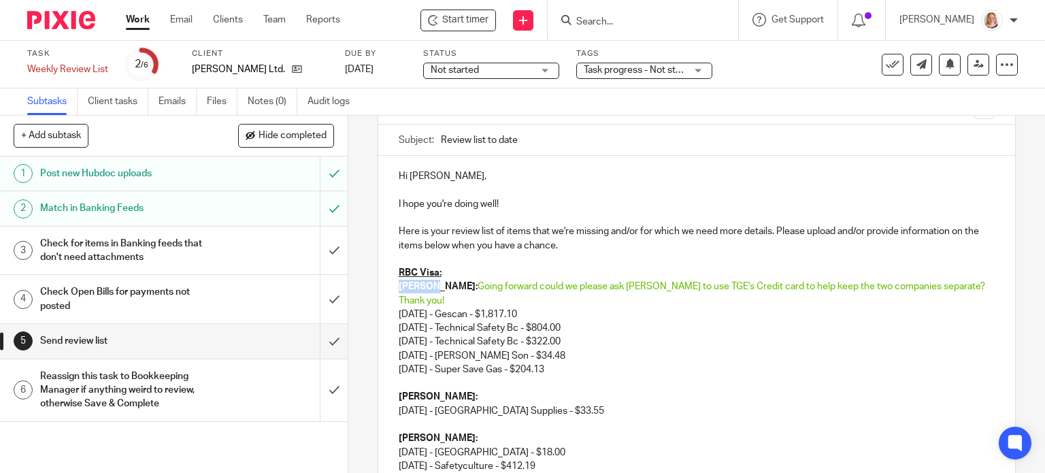
scroll to position [104, 0]
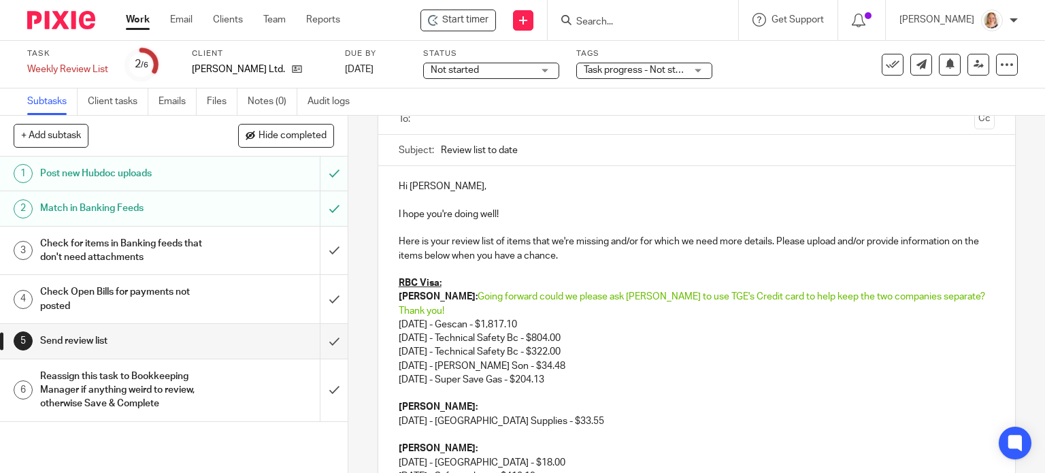
click at [699, 353] on p "[PERSON_NAME]: Going forward could we please ask [PERSON_NAME] to use TGE's Cre…" at bounding box center [697, 331] width 597 height 83
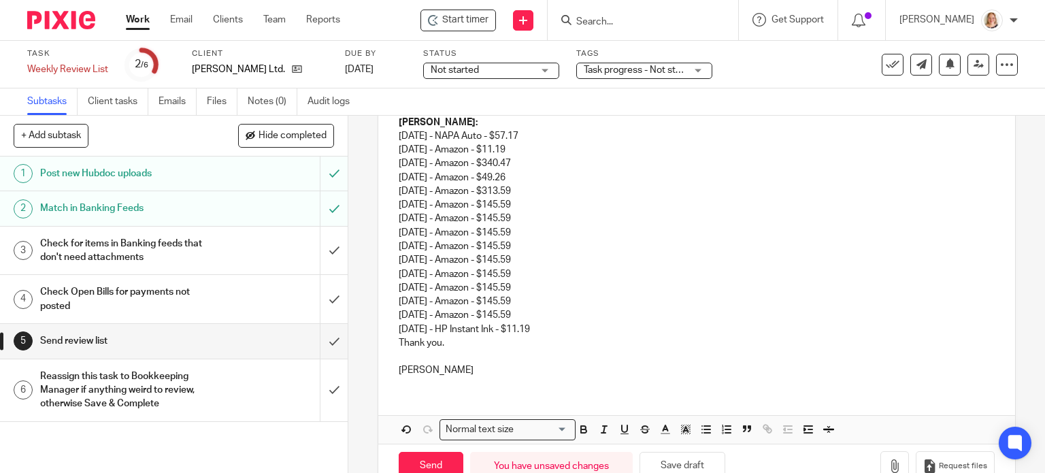
scroll to position [988, 0]
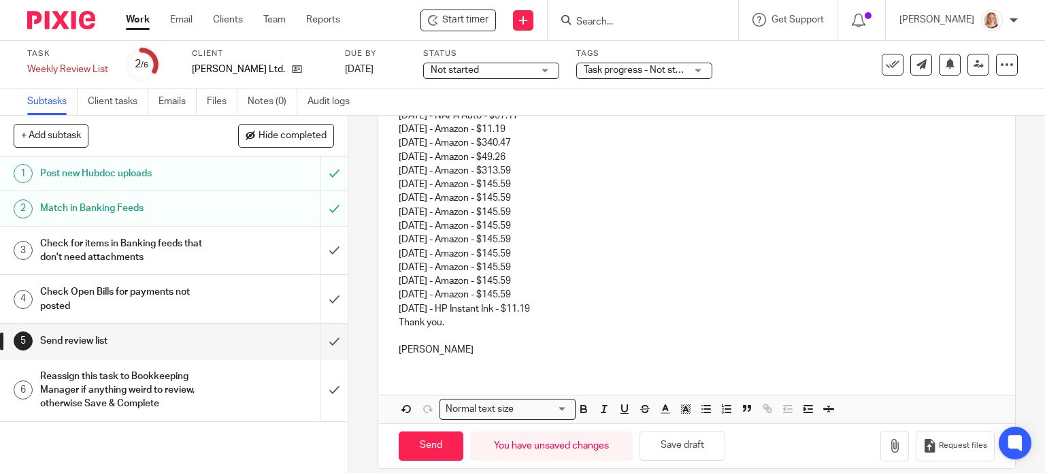
click at [399, 316] on p "Thank you." at bounding box center [697, 323] width 597 height 14
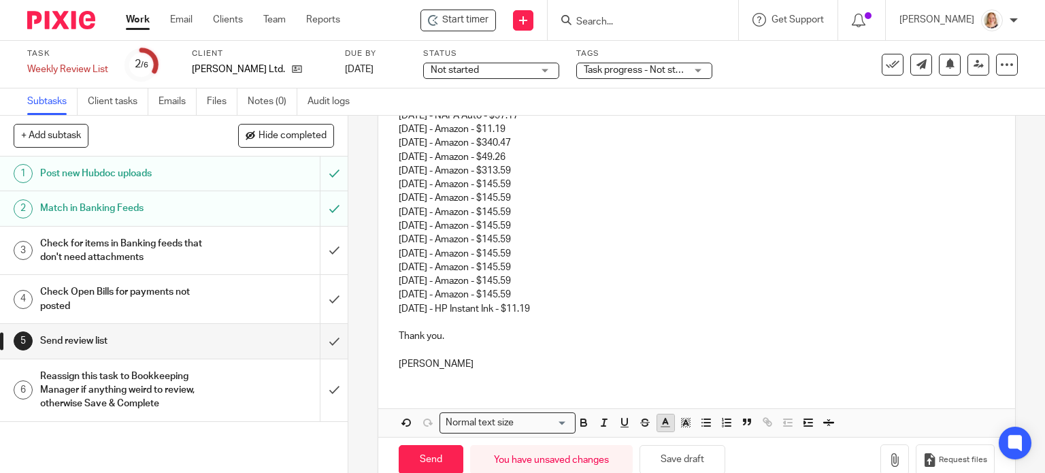
click at [659, 416] on icon "button" at bounding box center [665, 422] width 12 height 12
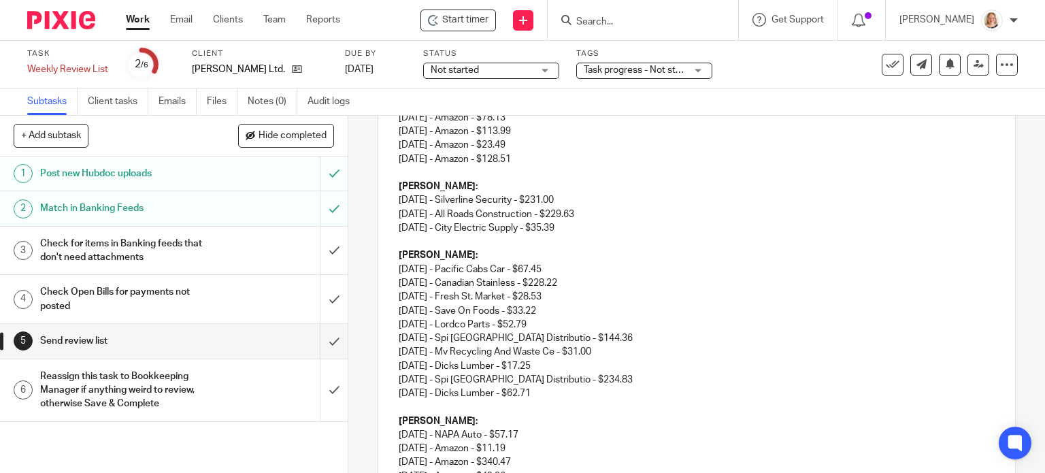
scroll to position [648, 0]
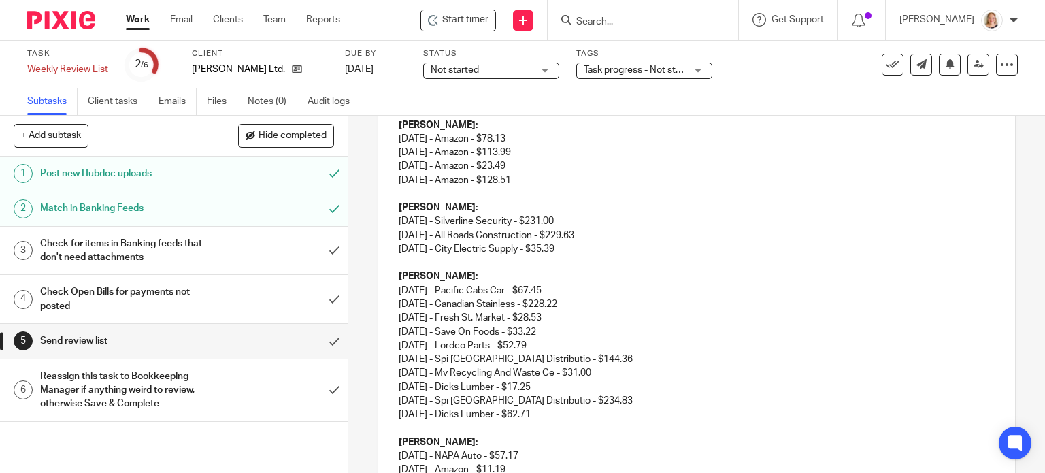
click at [659, 312] on p "[PERSON_NAME]: [DATE] - Pacific Cabs Car - $67.45 [DATE] - Canadian Stainless -…" at bounding box center [697, 338] width 597 height 138
click at [788, 256] on p at bounding box center [697, 263] width 597 height 14
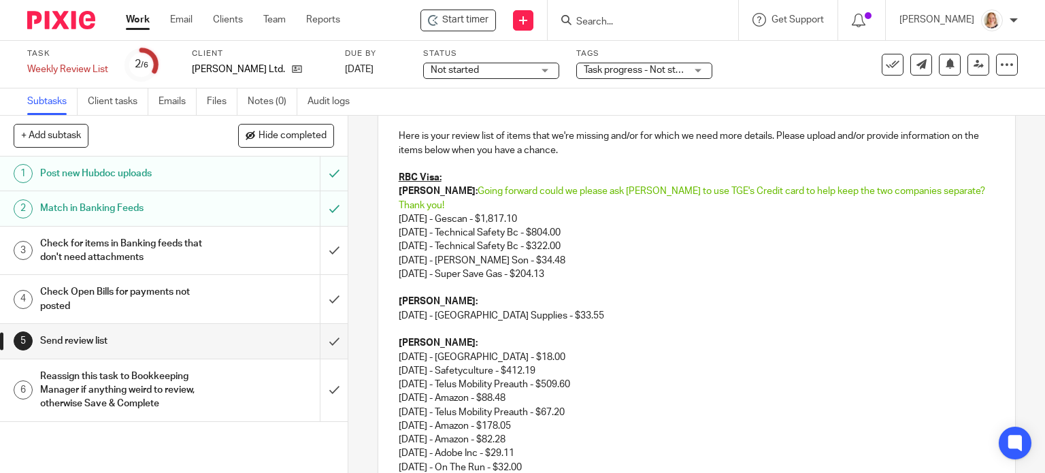
scroll to position [240, 0]
